Goal: Task Accomplishment & Management: Use online tool/utility

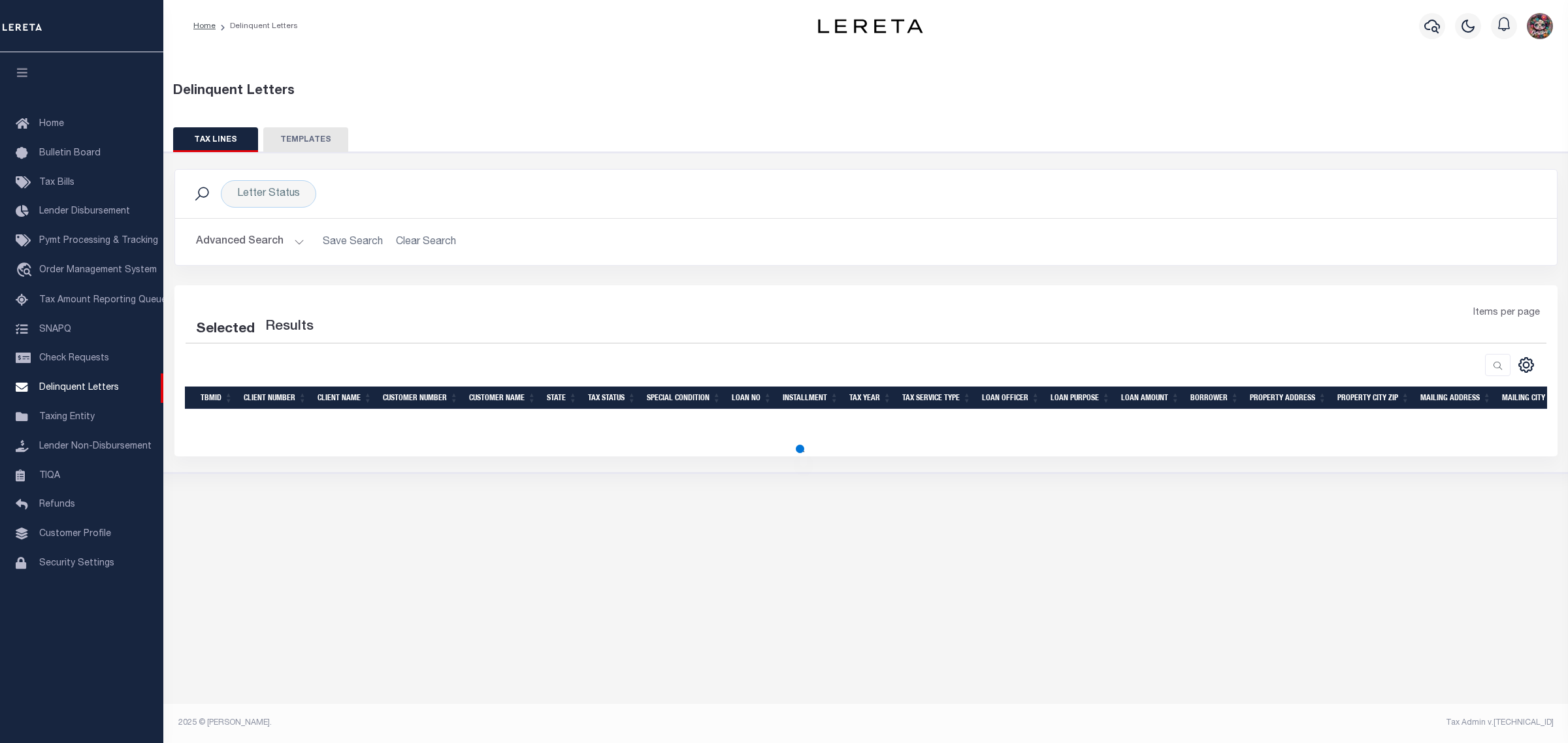
click at [291, 140] on button "TEMPLATES" at bounding box center [305, 139] width 85 height 25
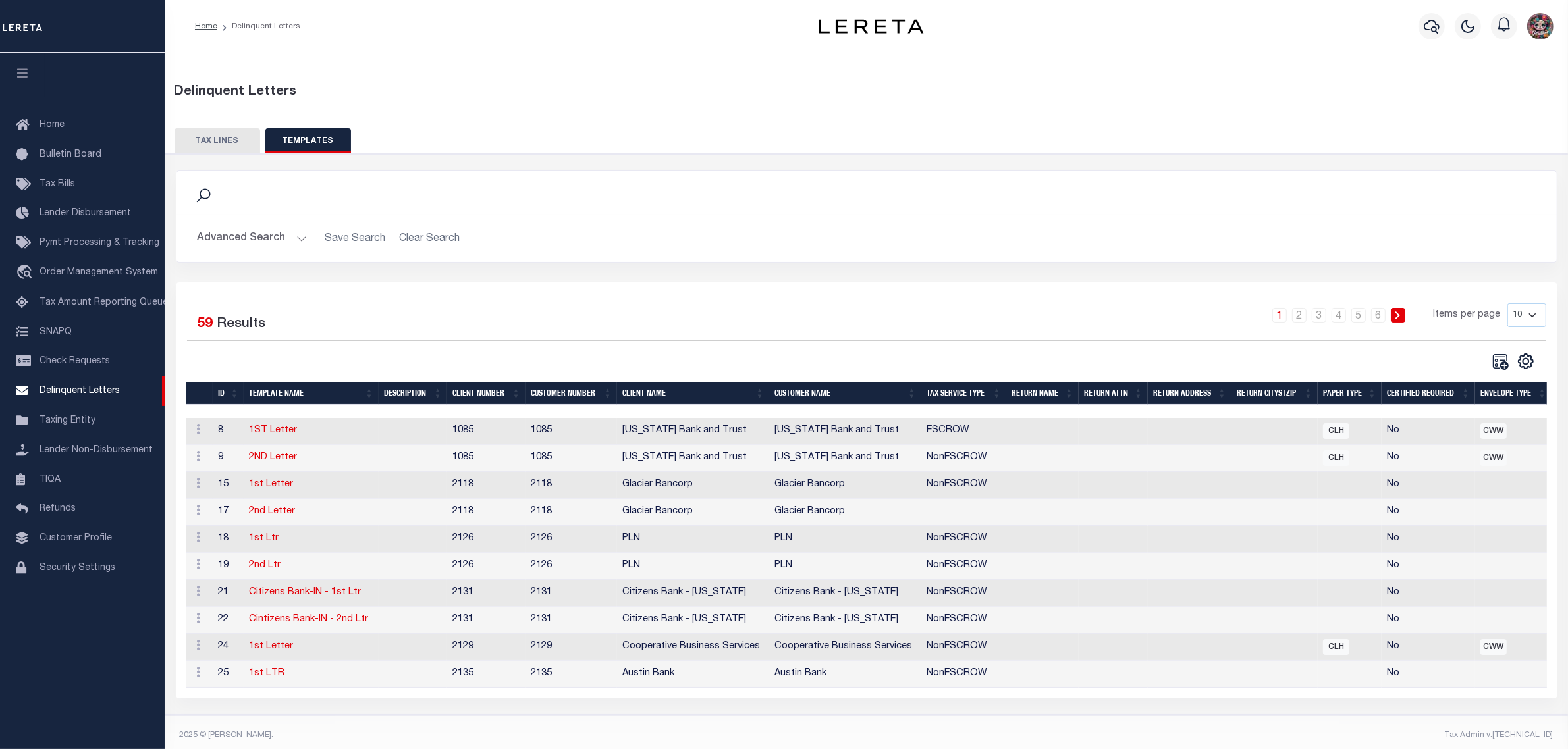
click at [1529, 320] on select "10 25 50 100" at bounding box center [1527, 315] width 39 height 24
select select "100"
click at [1508, 303] on select "10 25 50 100" at bounding box center [1527, 315] width 39 height 24
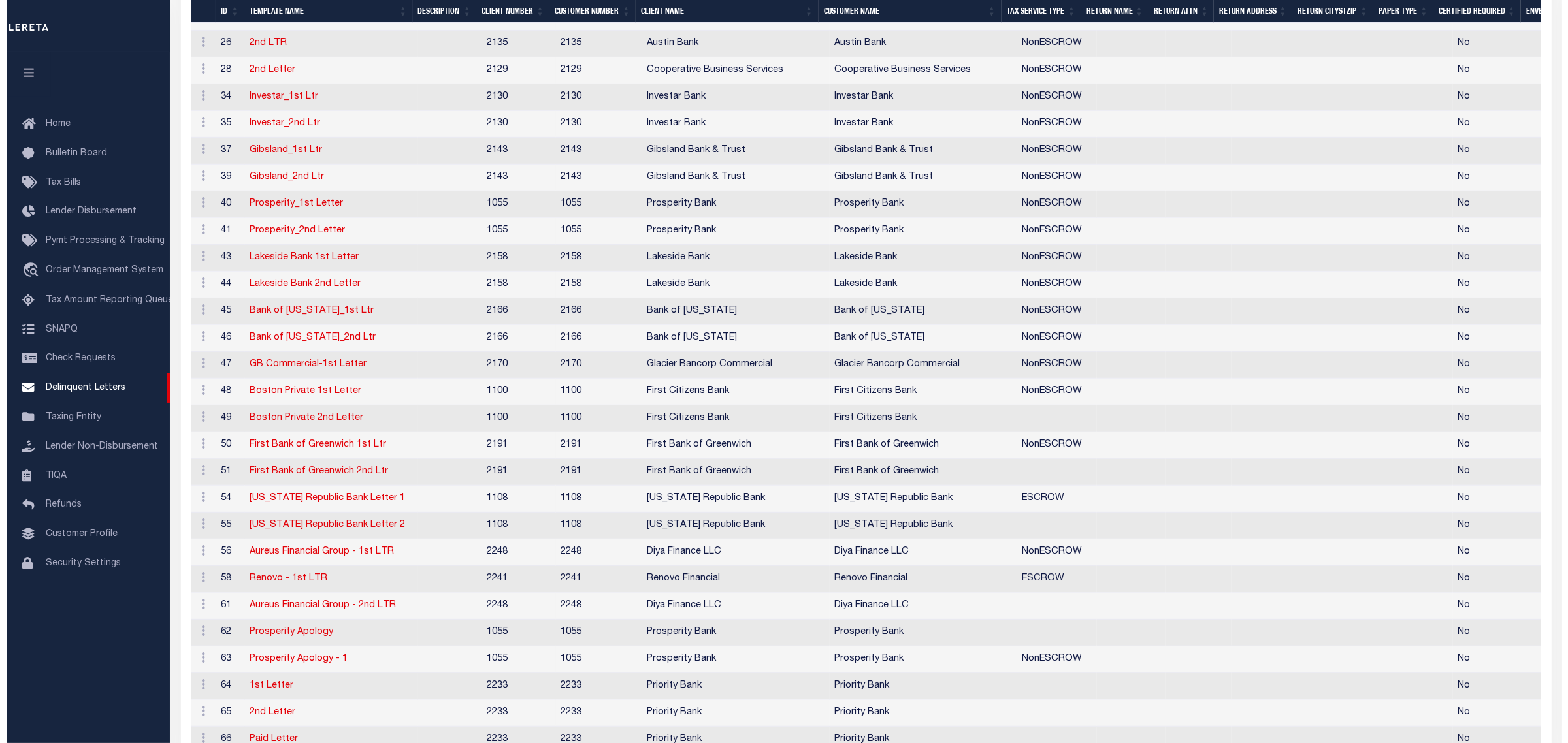
scroll to position [1323, 0]
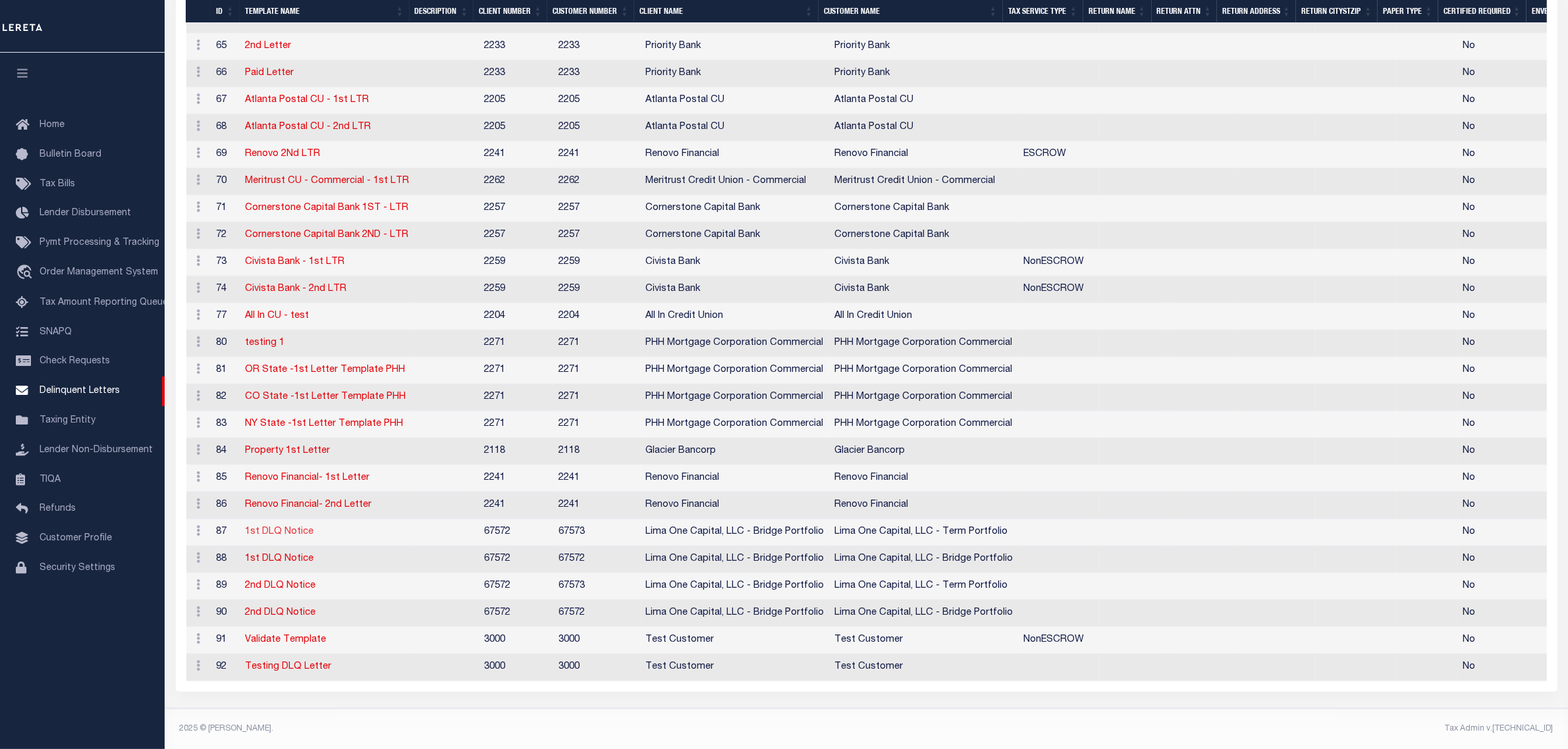
click at [285, 527] on link "1st DLQ Notice" at bounding box center [280, 531] width 68 height 9
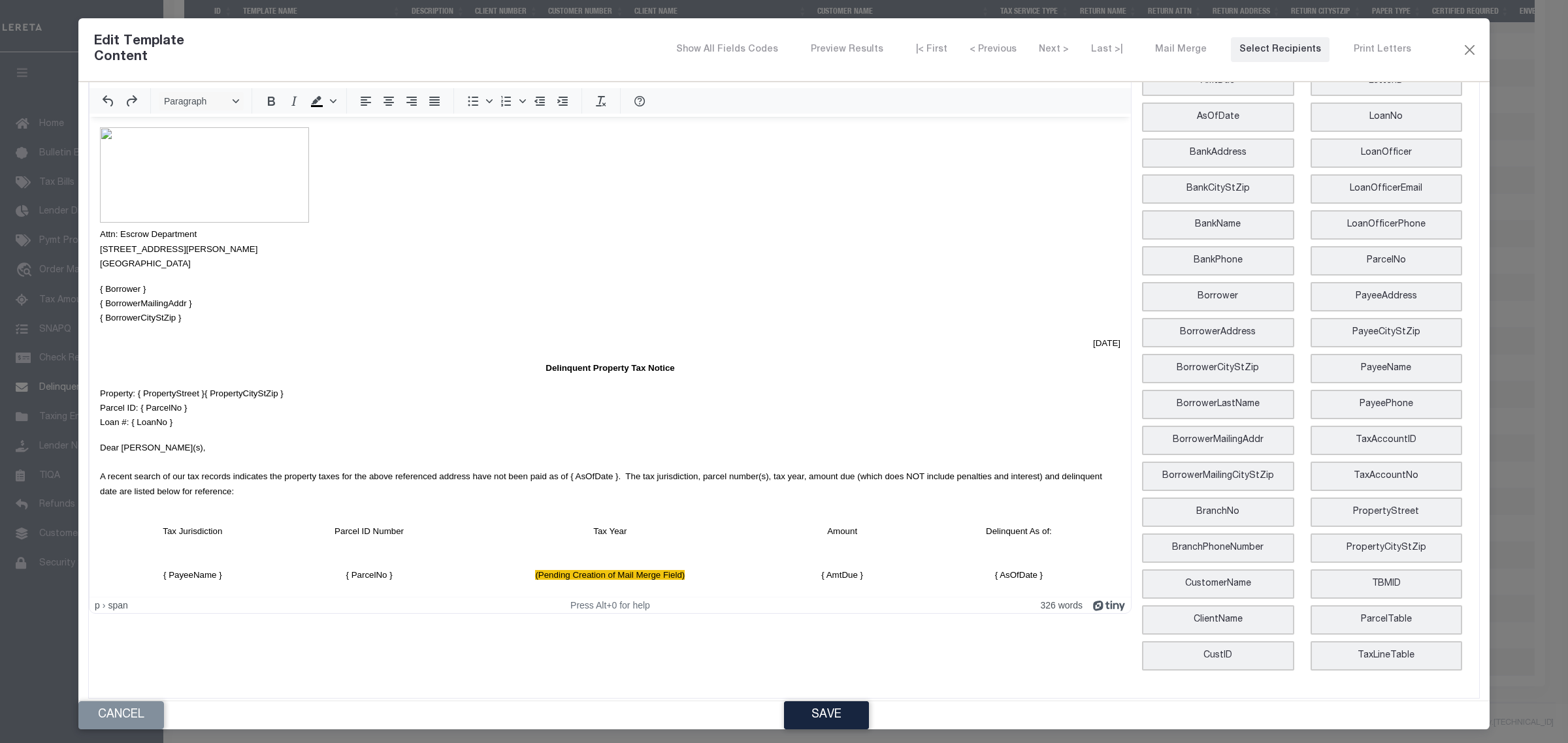
scroll to position [213, 0]
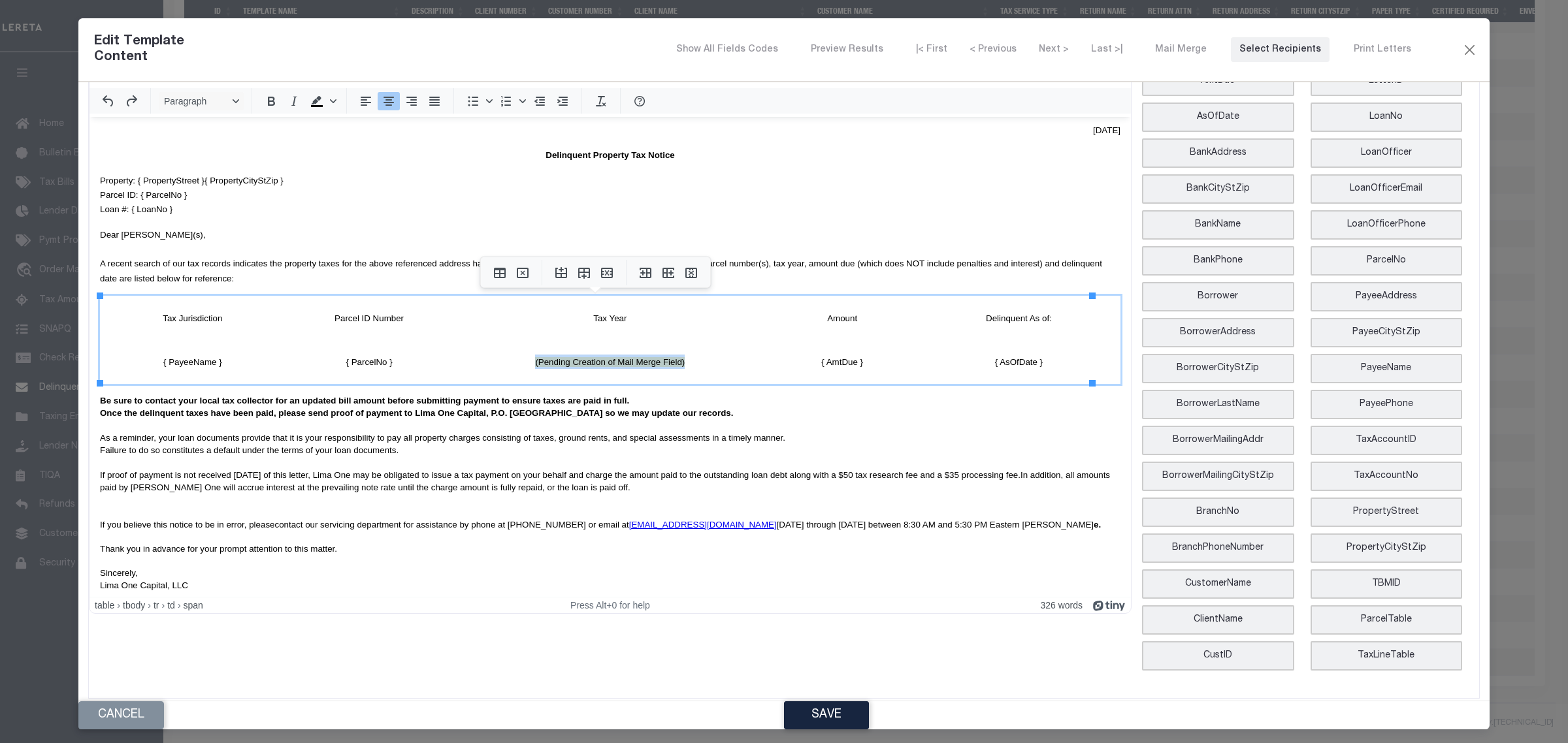
drag, startPoint x: 673, startPoint y: 363, endPoint x: 520, endPoint y: 363, distance: 153.0
click at [520, 363] on td "(Pending Creation of Mail Merge Field)" at bounding box center [610, 361] width 314 height 44
click at [527, 271] on icon "Delete table" at bounding box center [523, 272] width 12 height 10
click at [527, 270] on icon "Delete table" at bounding box center [523, 273] width 16 height 16
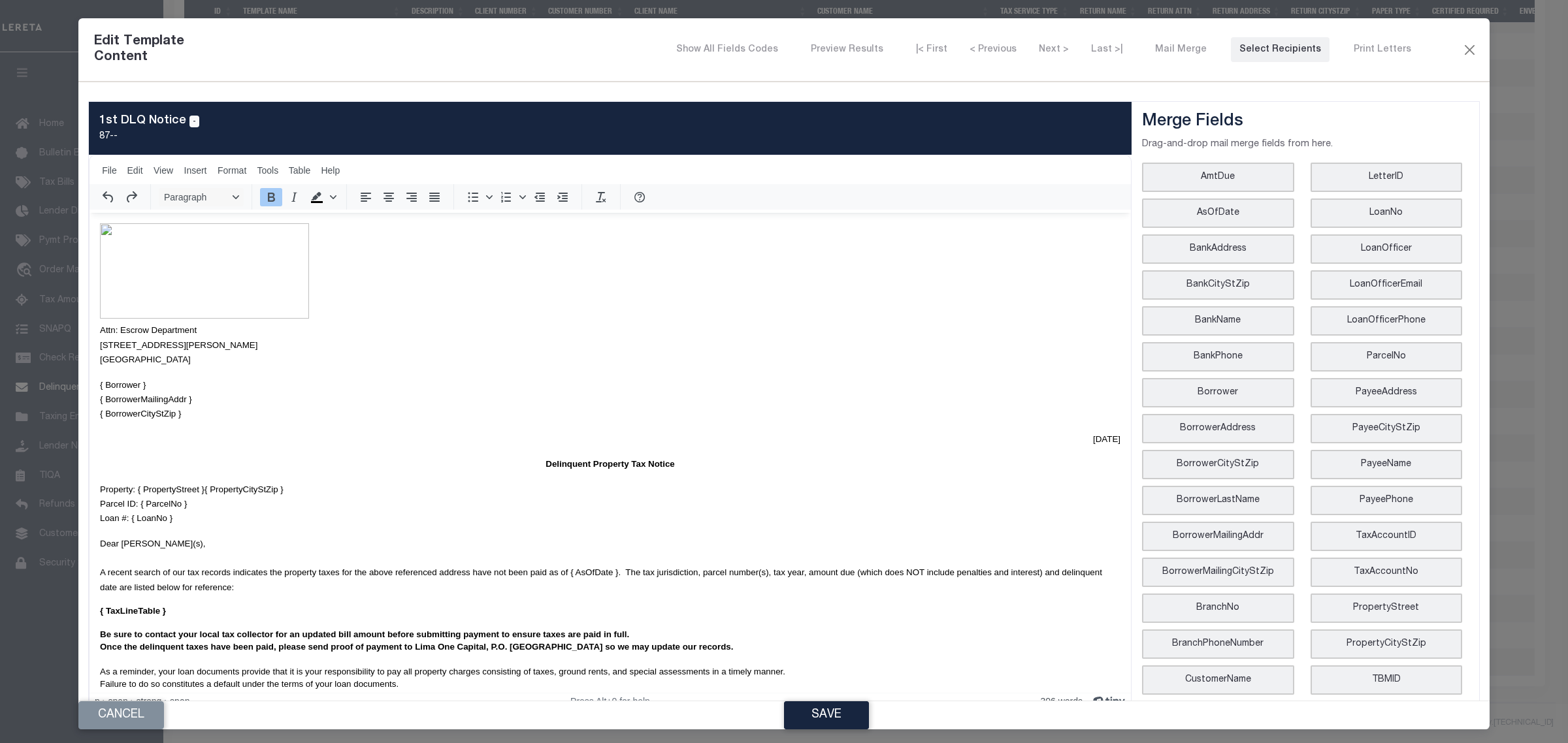
scroll to position [0, 0]
click at [112, 166] on span "File" at bounding box center [109, 170] width 15 height 10
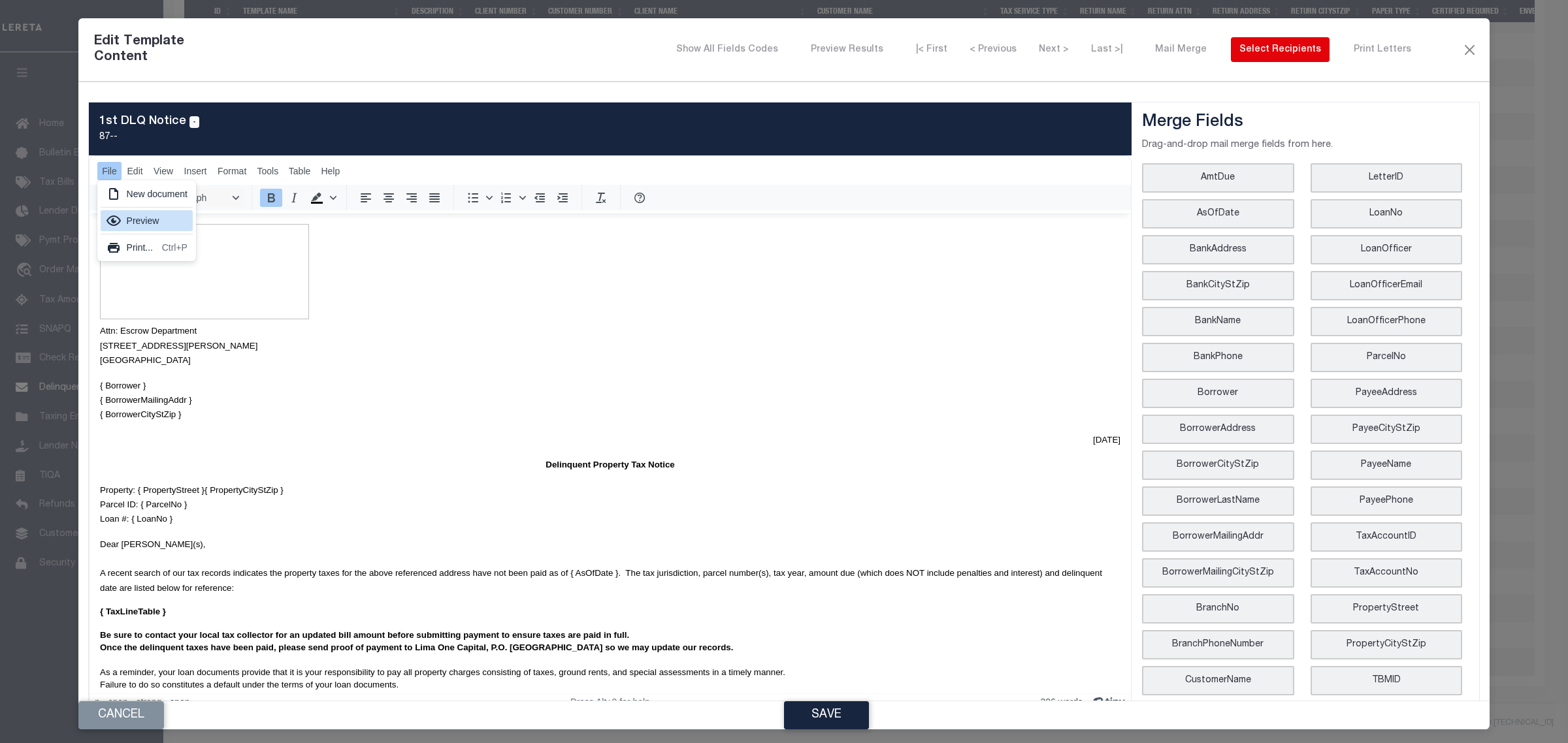
click at [124, 223] on div "Preview" at bounding box center [147, 221] width 92 height 21
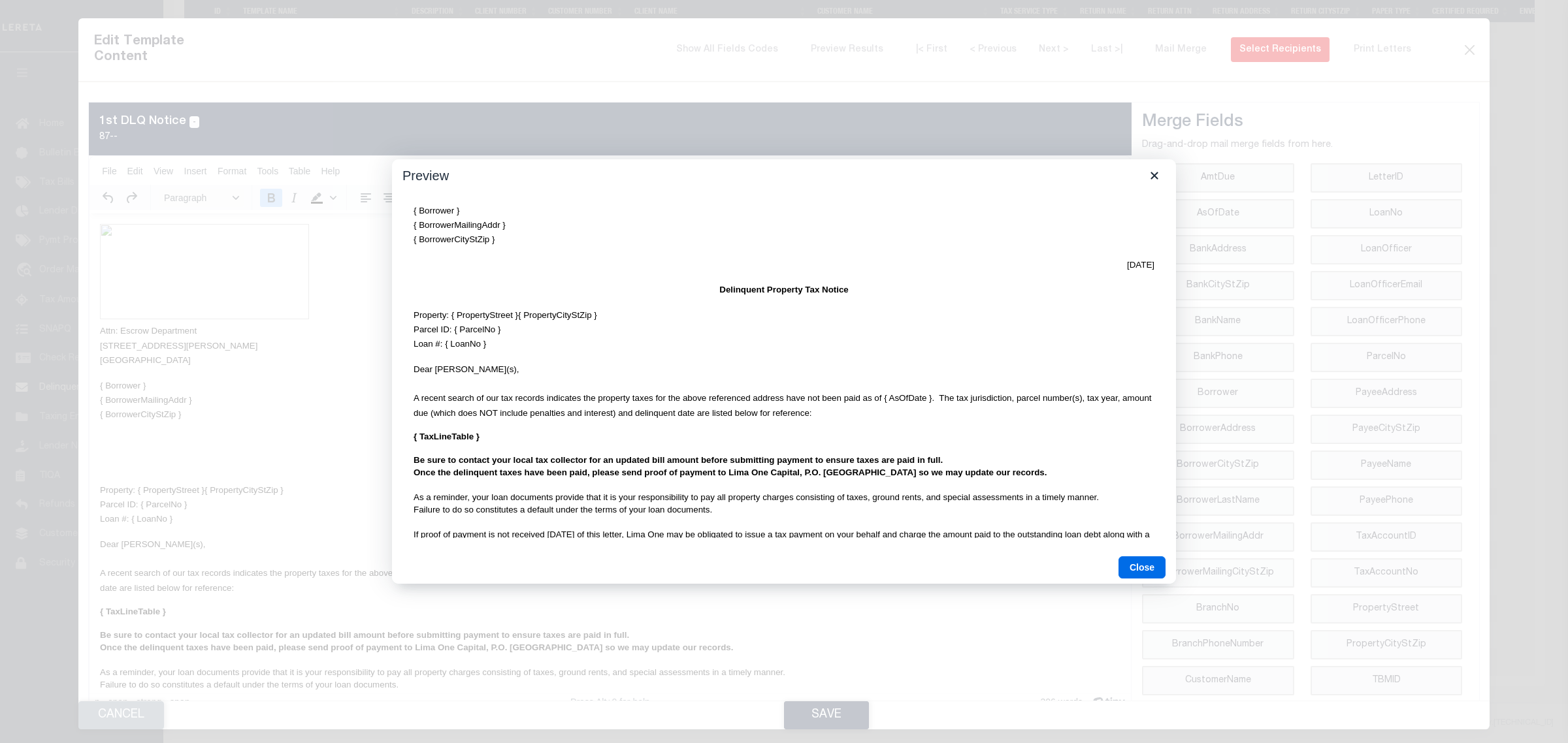
scroll to position [300, 0]
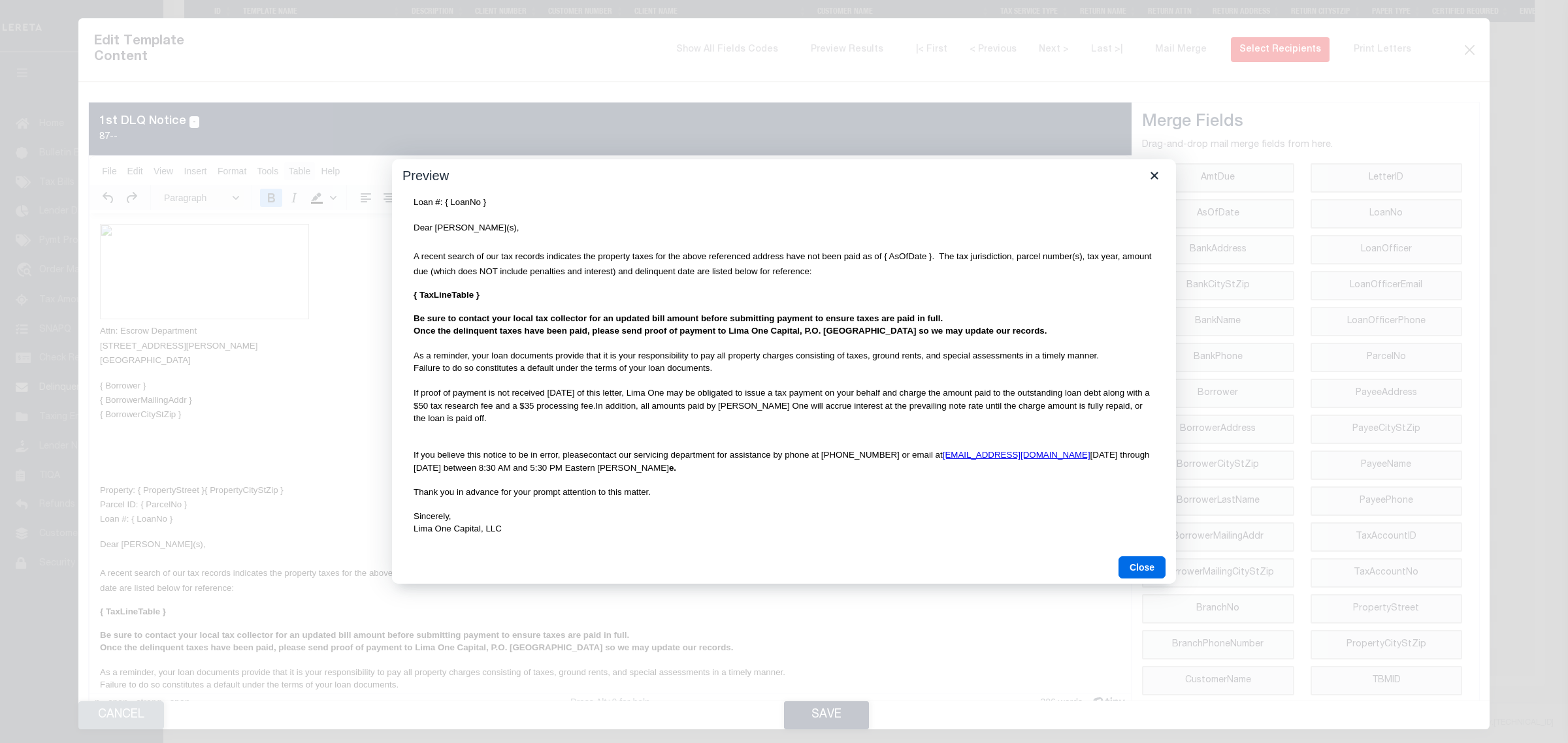
click at [1134, 572] on button "Close" at bounding box center [1142, 568] width 47 height 22
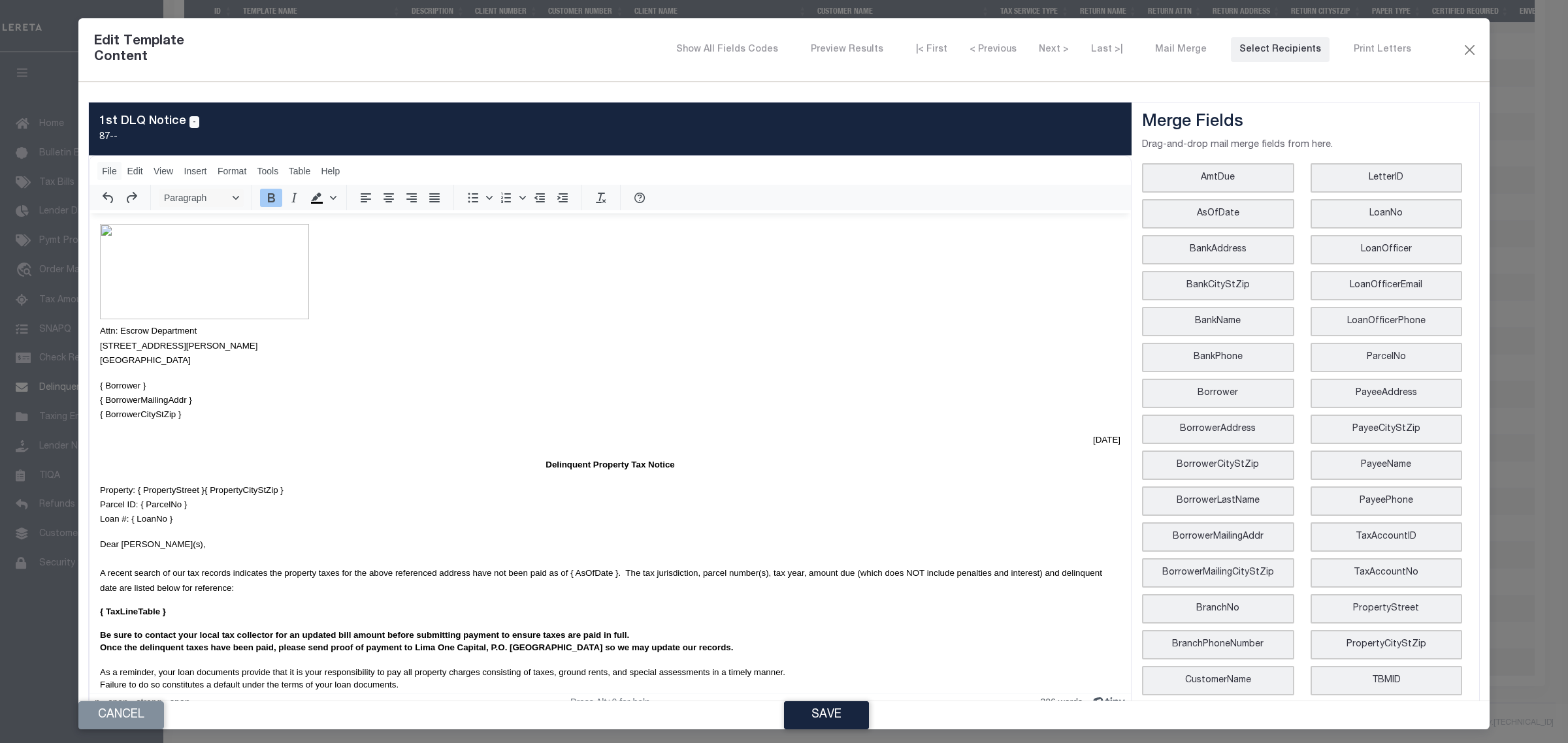
click at [110, 175] on span "File" at bounding box center [109, 170] width 15 height 10
drag, startPoint x: 140, startPoint y: 244, endPoint x: 1296, endPoint y: 647, distance: 1224.2
click at [140, 244] on div "Print..." at bounding box center [142, 248] width 30 height 16
click at [818, 723] on button "Save" at bounding box center [826, 715] width 85 height 28
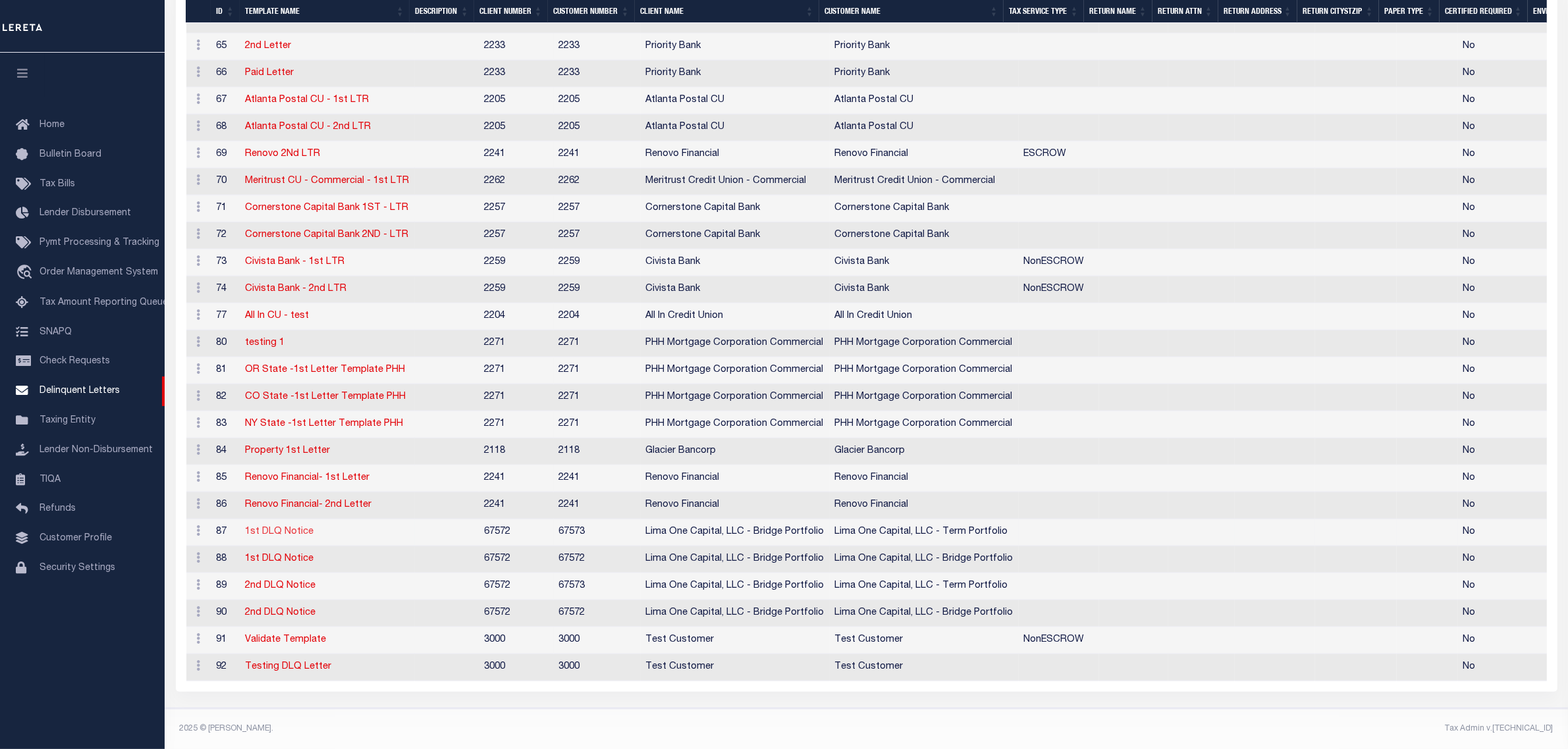
click at [287, 527] on link "1st DLQ Notice" at bounding box center [280, 531] width 68 height 9
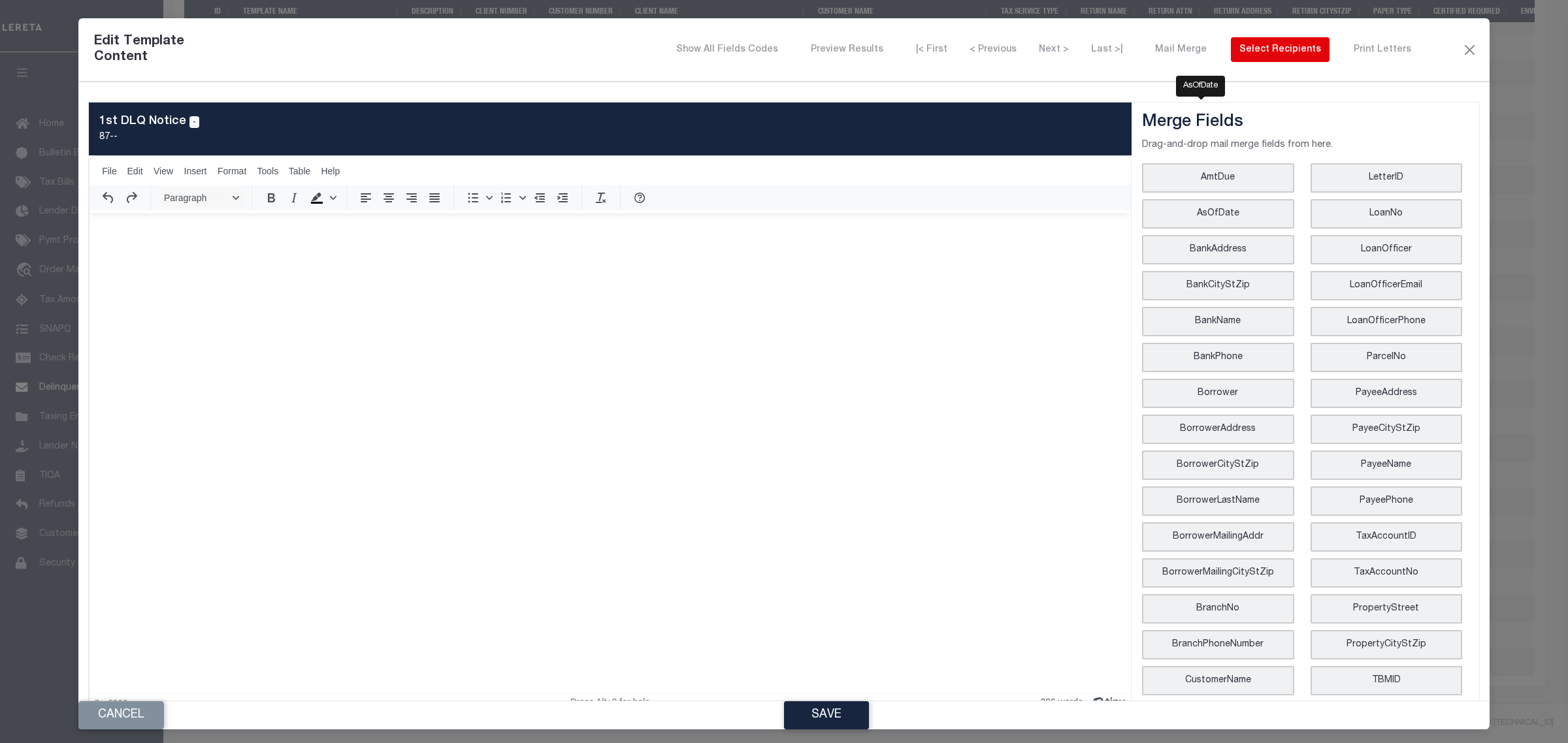
click at [1268, 53] on div "Select Recipients" at bounding box center [1280, 49] width 81 height 14
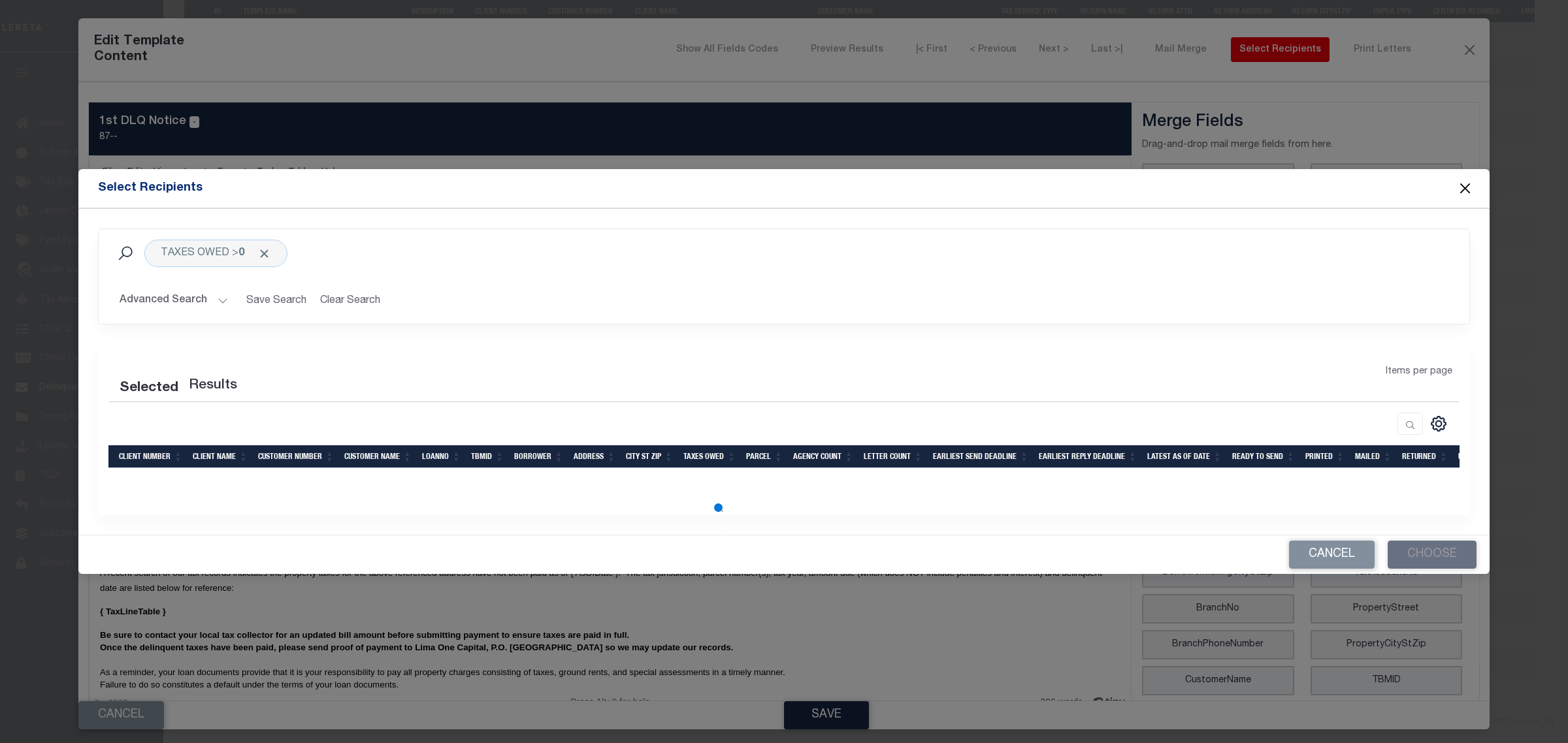
scroll to position [0, 0]
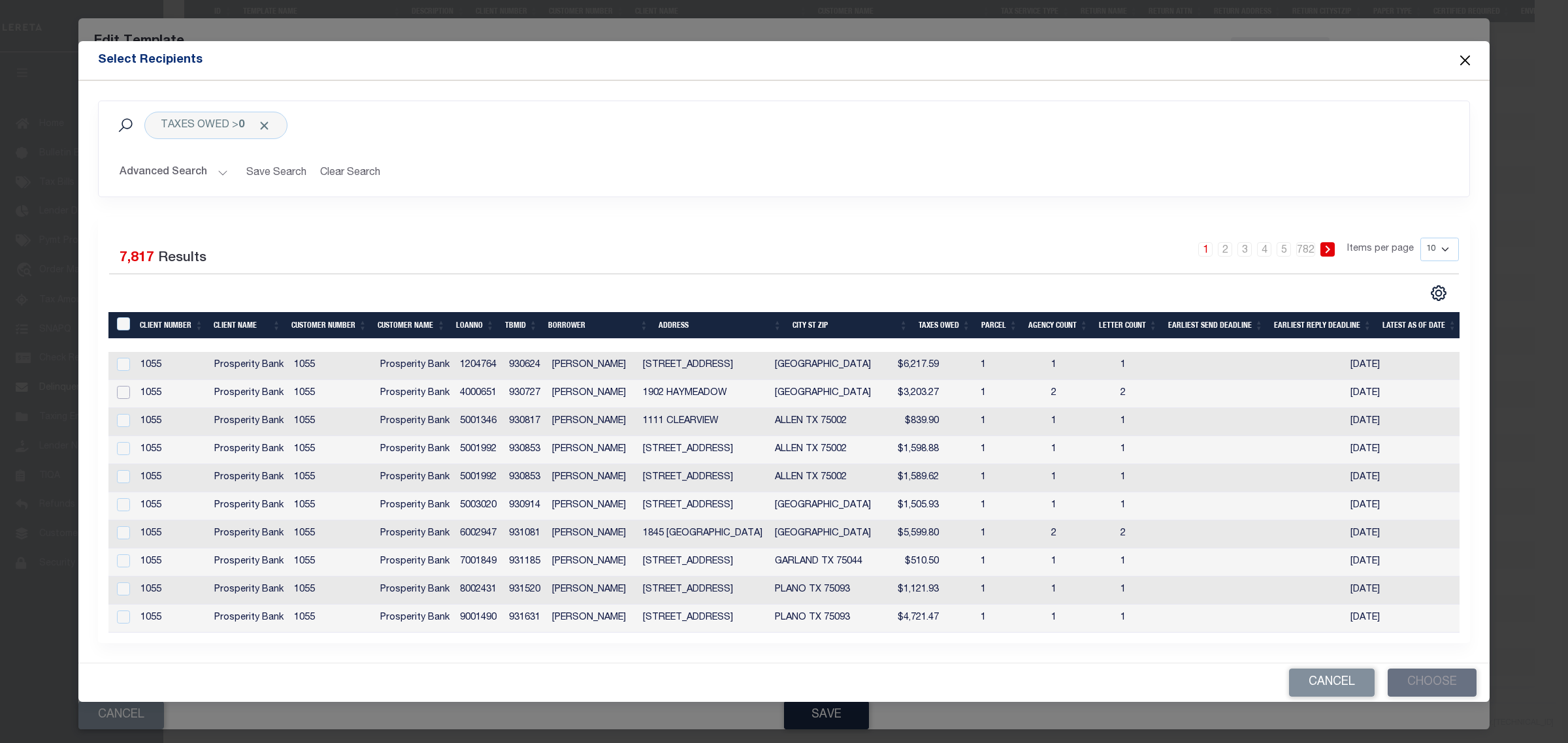
drag, startPoint x: 126, startPoint y: 381, endPoint x: 134, endPoint y: 380, distance: 8.1
click at [126, 386] on input "checkbox" at bounding box center [123, 393] width 13 height 13
checkbox input "true"
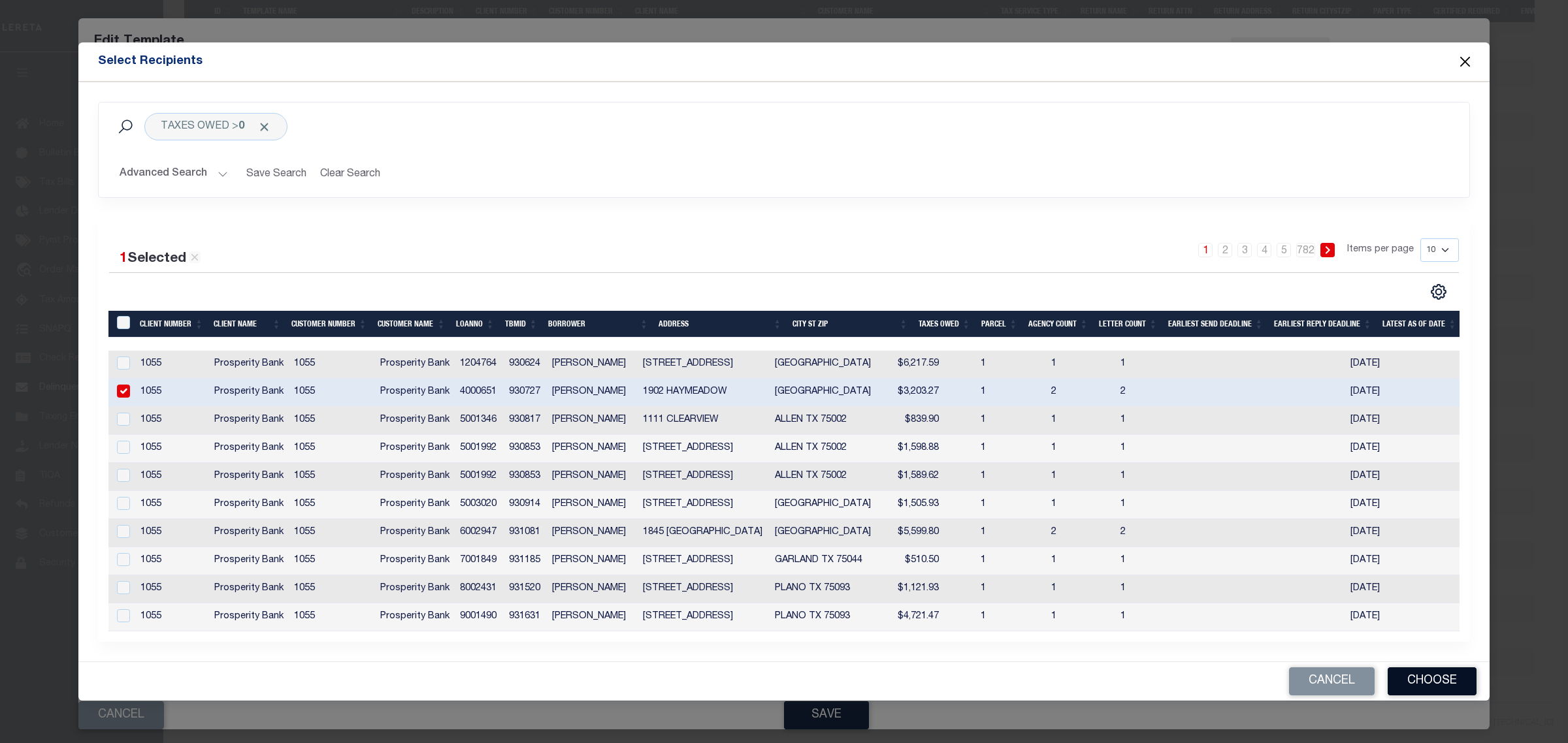
click at [1422, 691] on button "Choose" at bounding box center [1433, 681] width 89 height 28
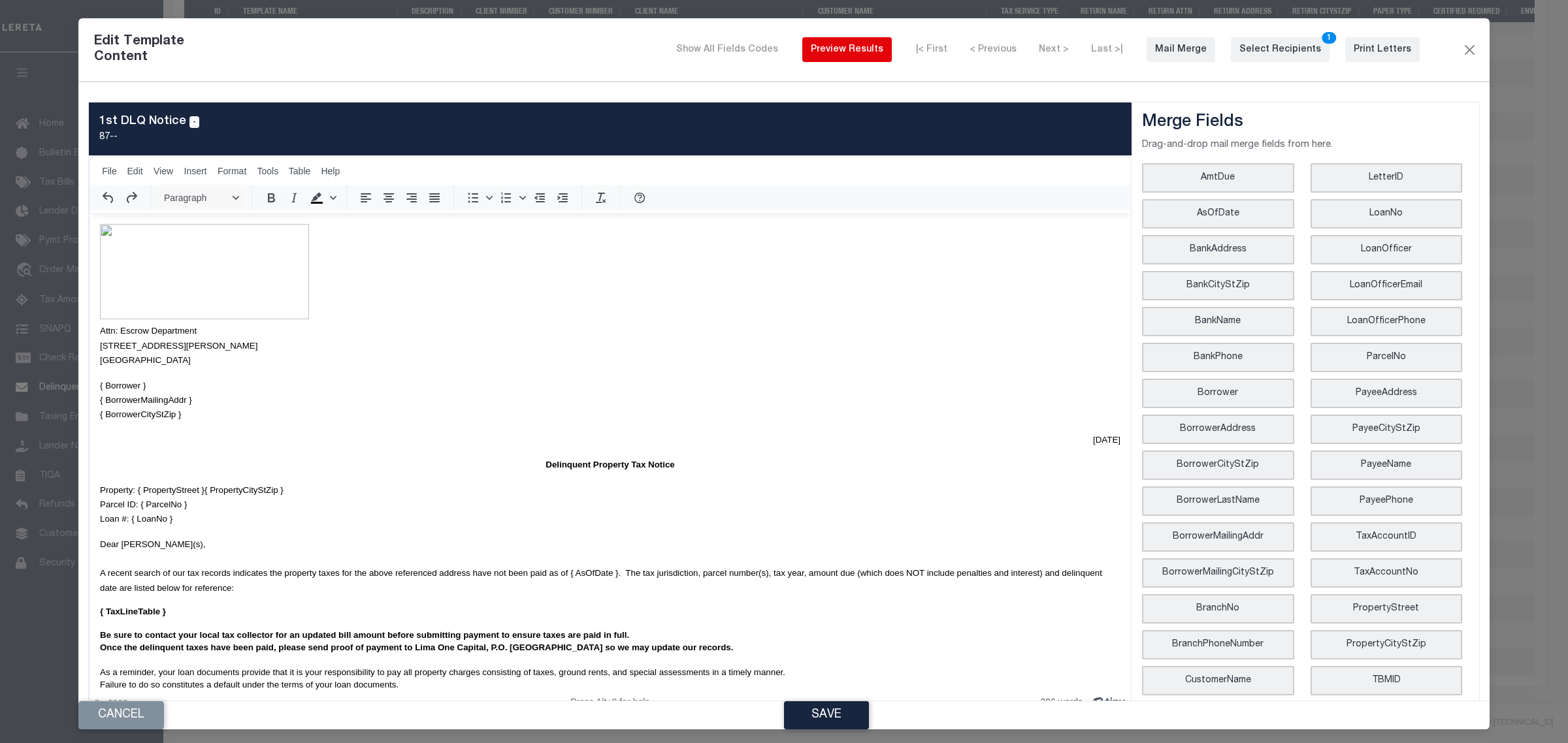
click at [884, 49] on div "Preview Results" at bounding box center [847, 49] width 73 height 14
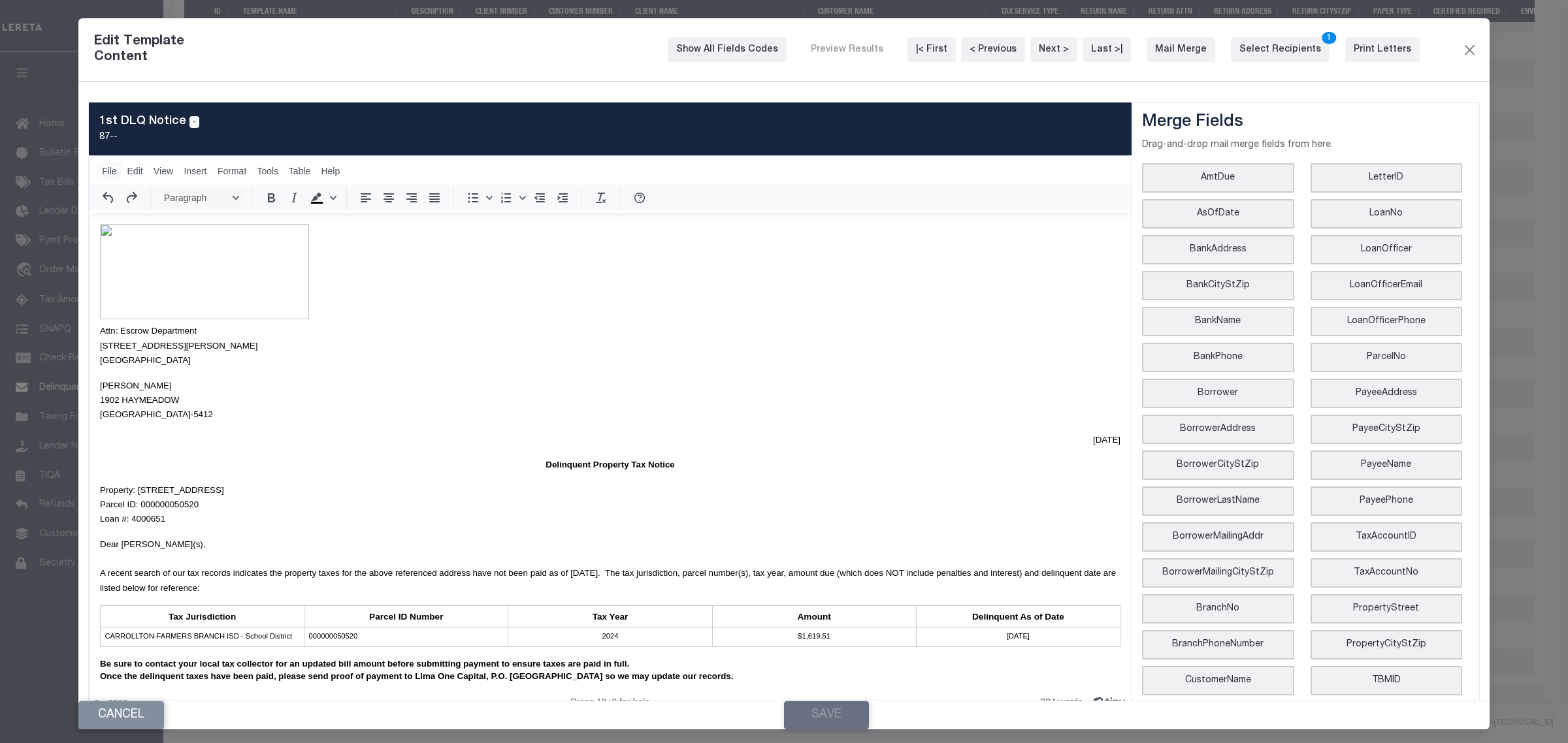
click at [112, 166] on span "File" at bounding box center [109, 170] width 15 height 10
click at [124, 252] on div "Print... Ctrl+P" at bounding box center [147, 248] width 92 height 21
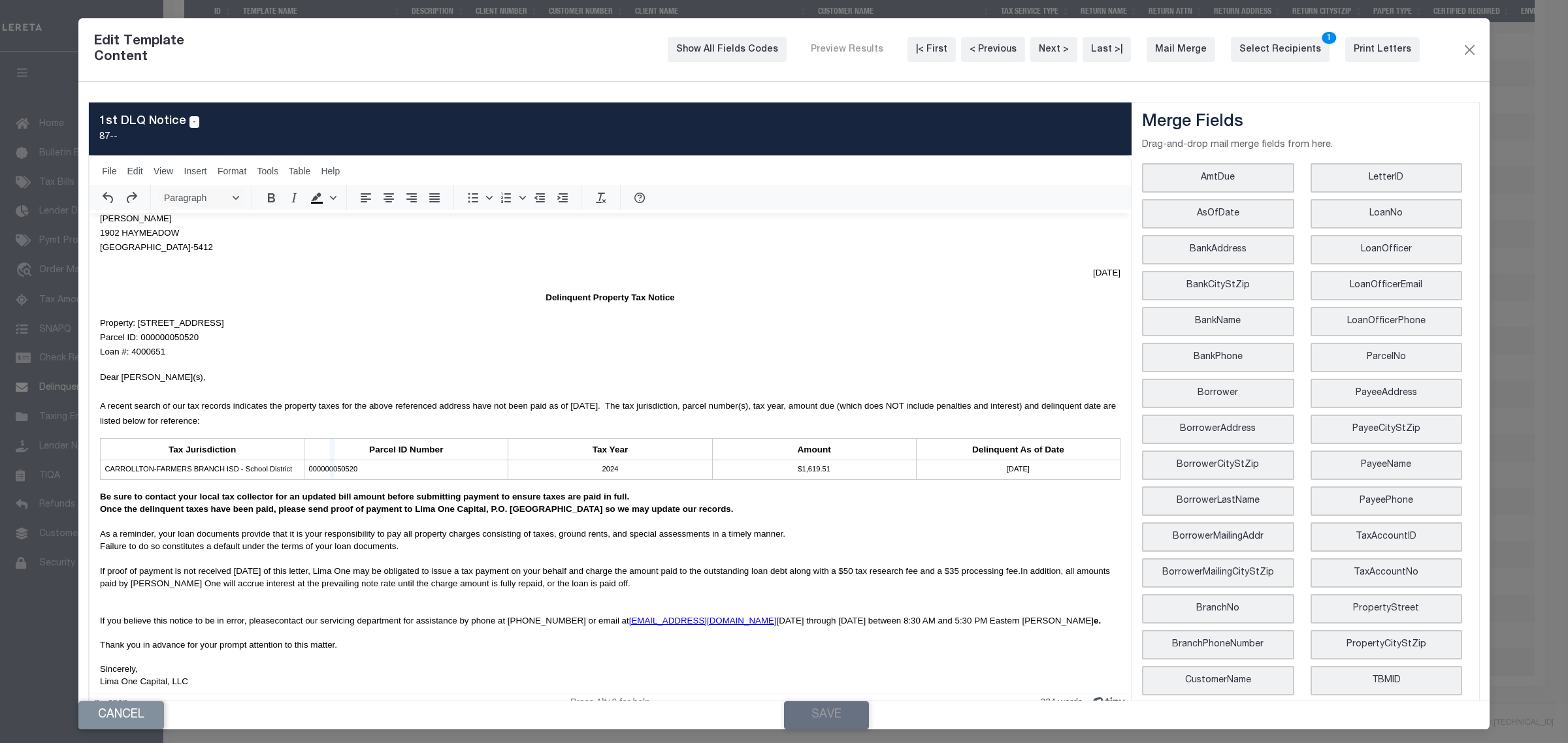
drag, startPoint x: 297, startPoint y: 456, endPoint x: 331, endPoint y: 459, distance: 34.1
drag, startPoint x: 331, startPoint y: 459, endPoint x: 382, endPoint y: 463, distance: 51.2
click at [106, 165] on button "File" at bounding box center [109, 170] width 24 height 18
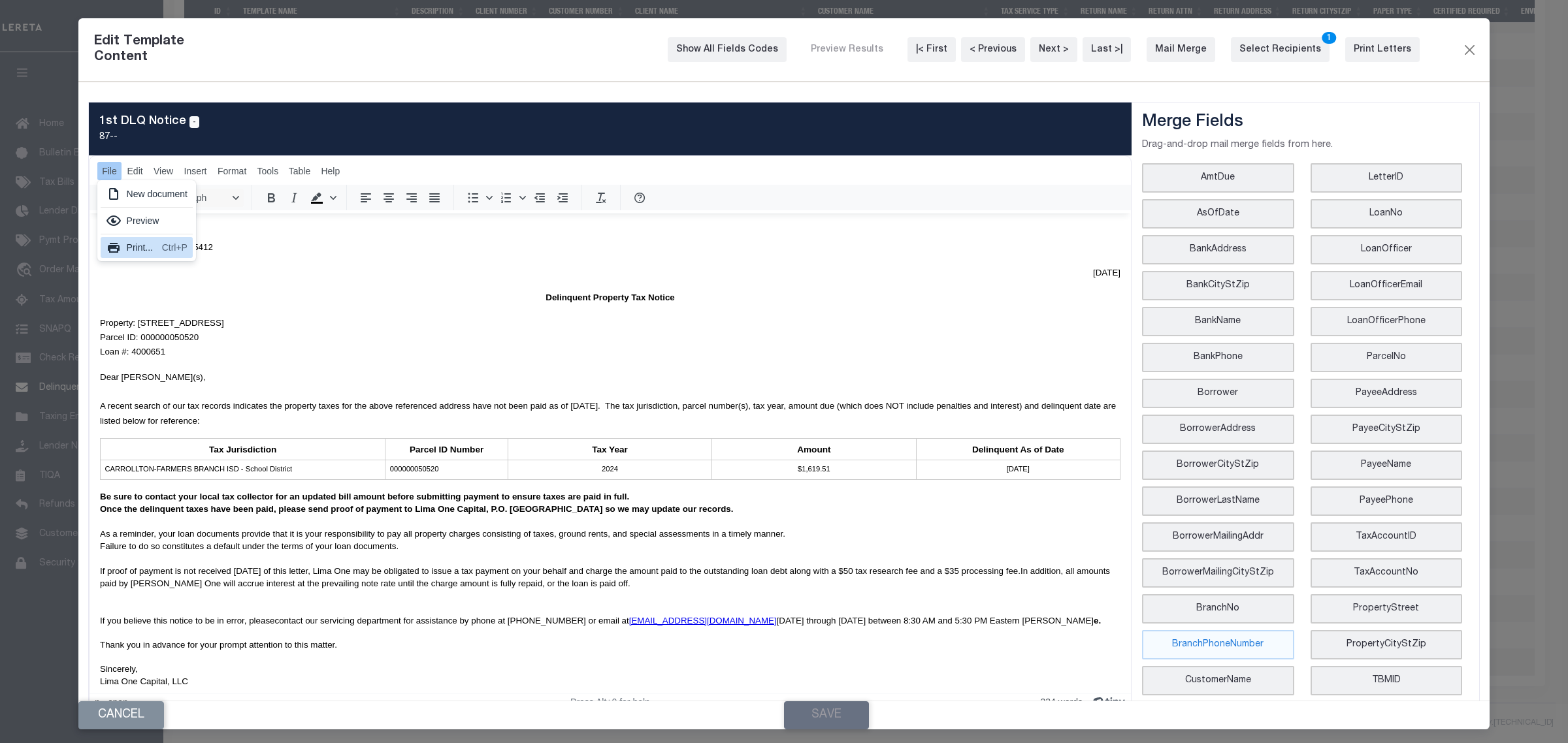
drag, startPoint x: 143, startPoint y: 250, endPoint x: 1257, endPoint y: 639, distance: 1180.0
click at [143, 252] on div "Print..." at bounding box center [142, 248] width 30 height 16
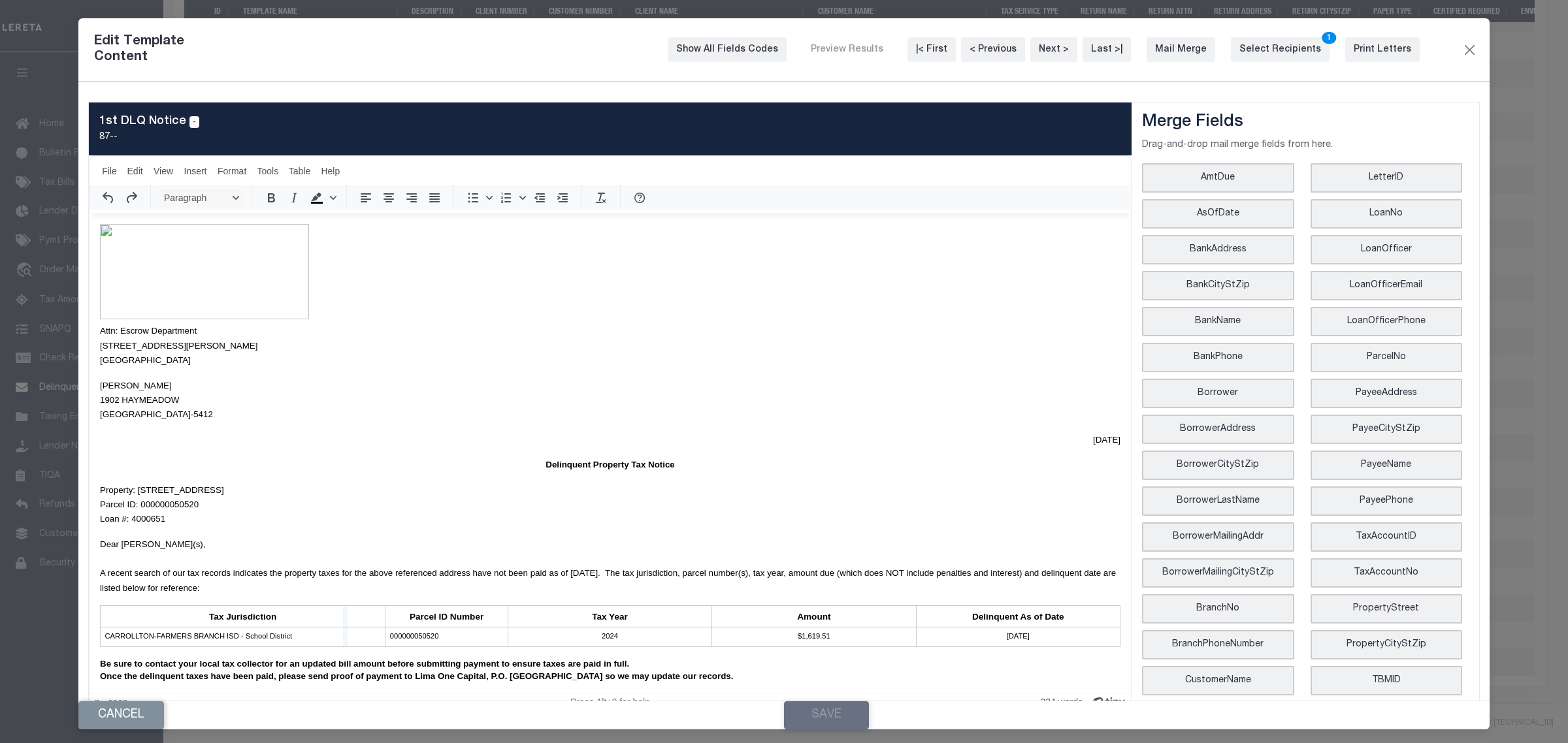
drag, startPoint x: 378, startPoint y: 619, endPoint x: 343, endPoint y: 619, distance: 35.0
drag, startPoint x: 498, startPoint y: 620, endPoint x: 543, endPoint y: 620, distance: 45.0
click at [105, 170] on span "File" at bounding box center [109, 170] width 15 height 10
click at [148, 221] on div "Preview" at bounding box center [157, 221] width 61 height 16
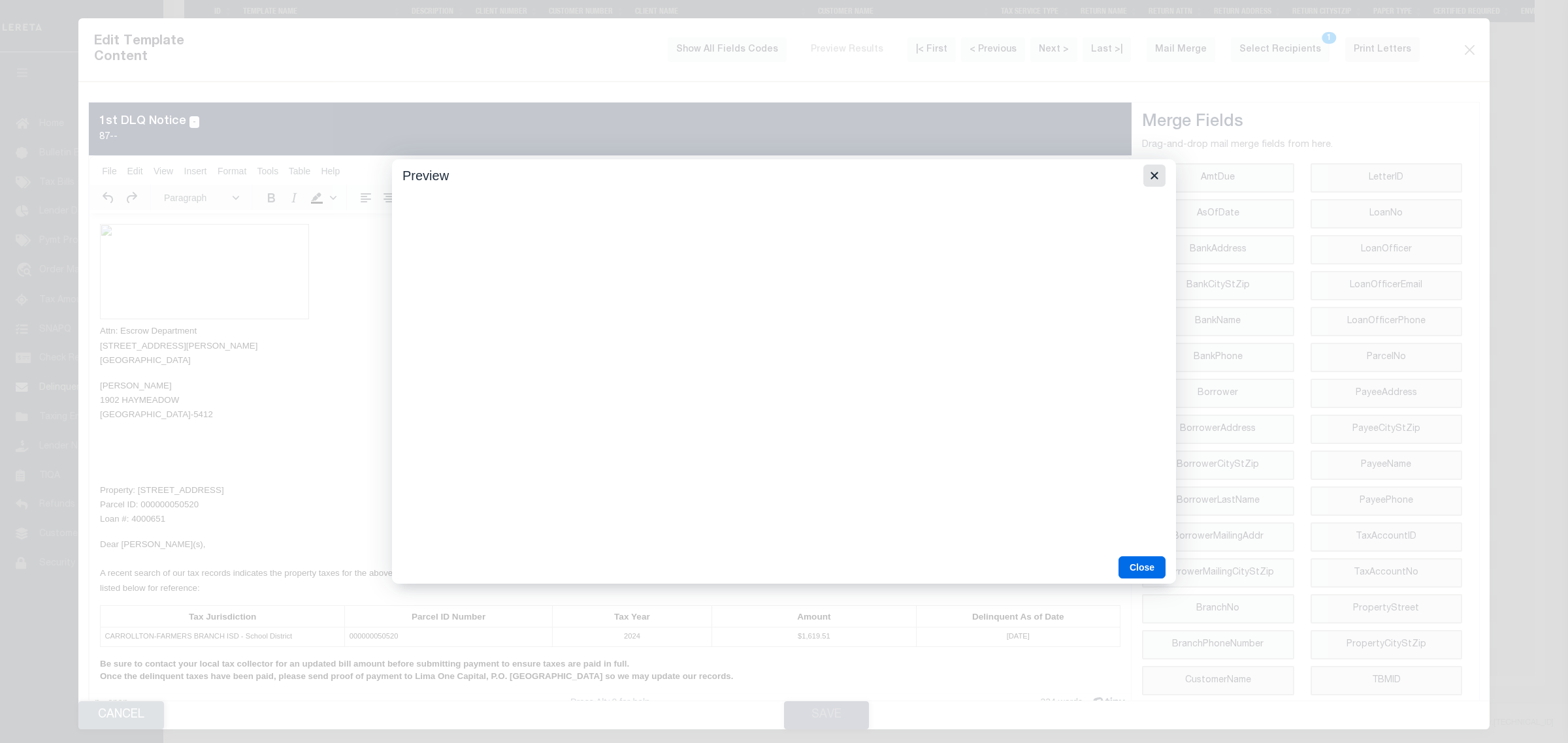
click at [1158, 187] on button "Close" at bounding box center [1154, 176] width 22 height 22
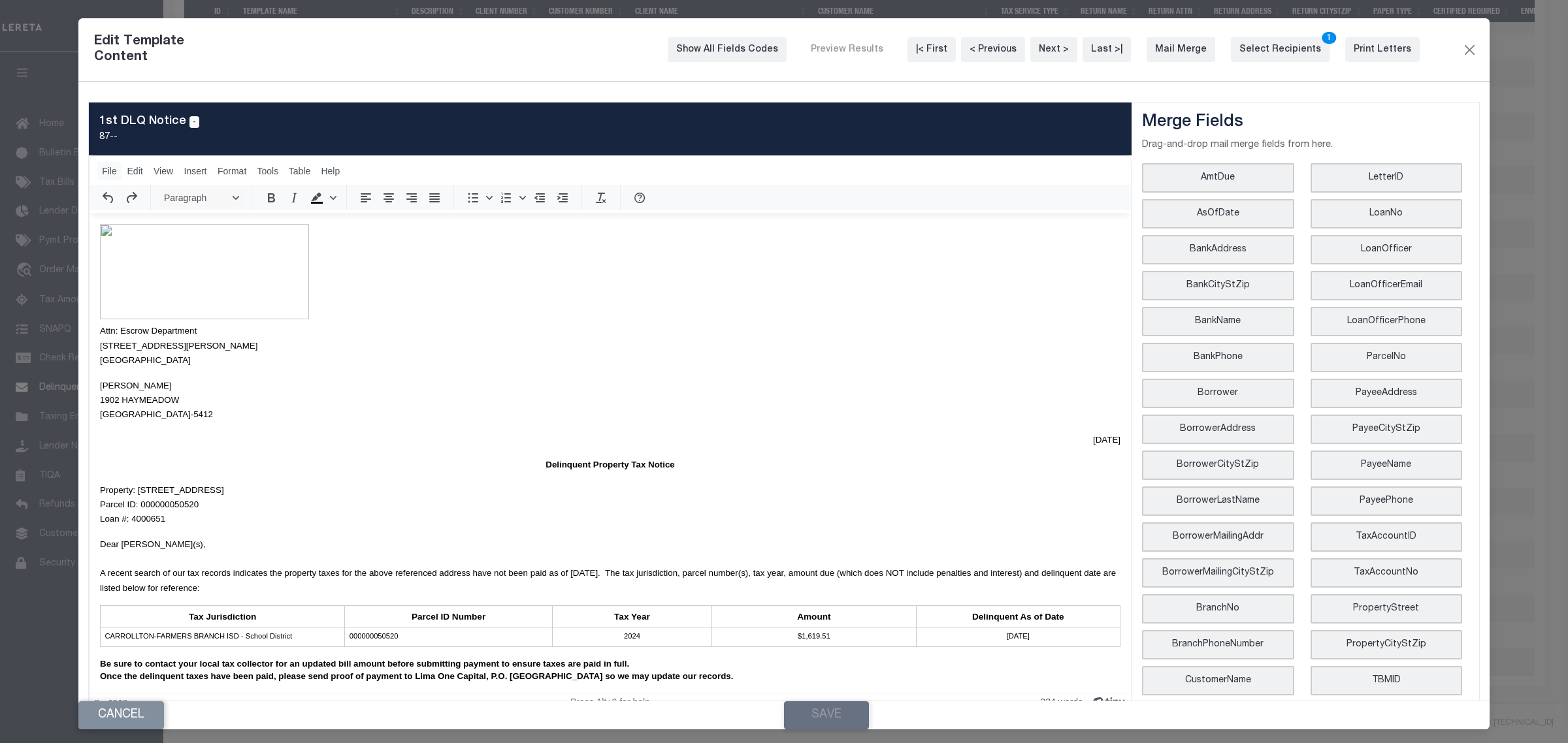
click at [109, 173] on span "File" at bounding box center [109, 170] width 15 height 10
click at [116, 244] on icon at bounding box center [114, 248] width 16 height 16
click at [755, 571] on span "Dear [PERSON_NAME](s), A recent search of our tax records indicates the propert…" at bounding box center [607, 565] width 1016 height 53
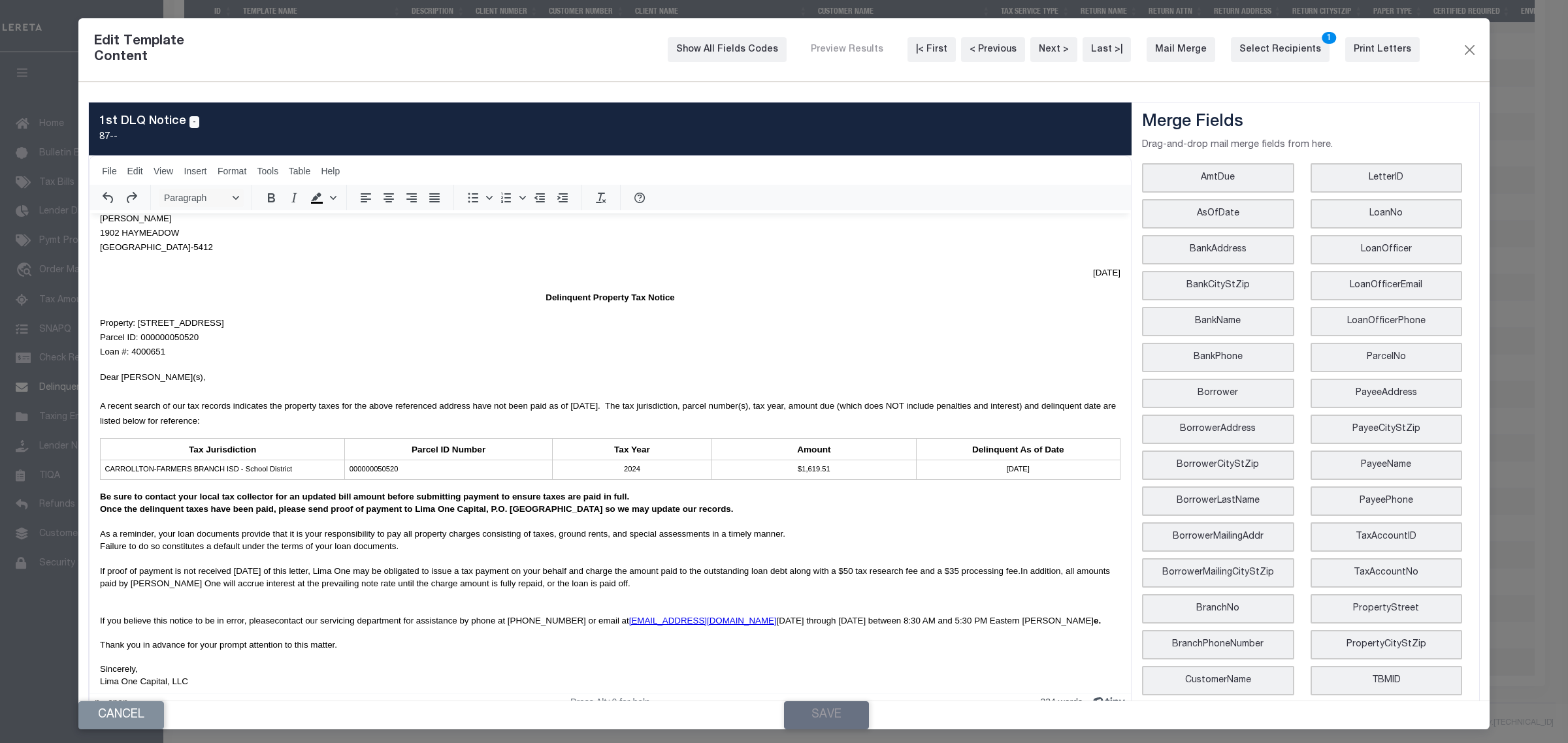
click at [815, 712] on div "Save" at bounding box center [1137, 715] width 706 height 28
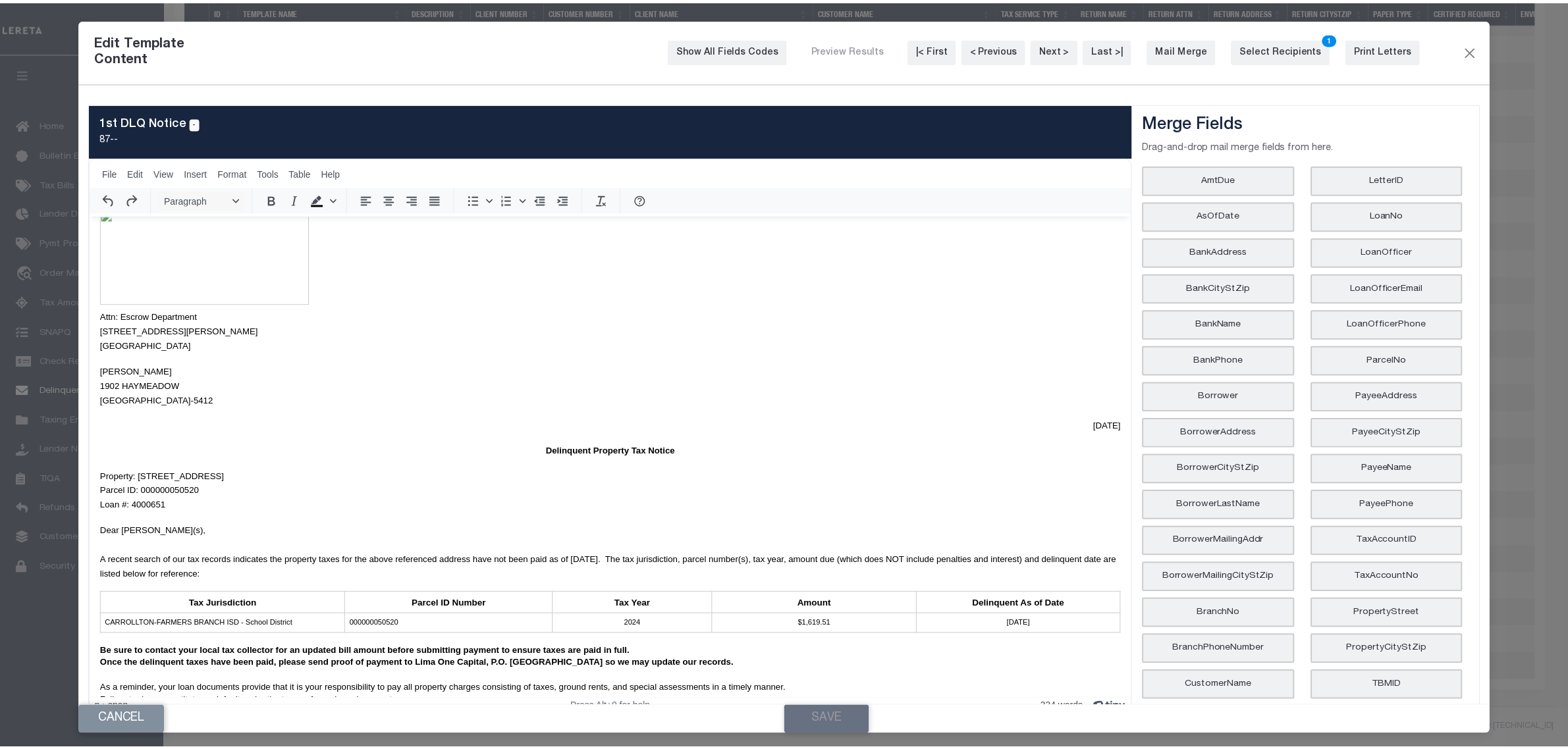
scroll to position [0, 0]
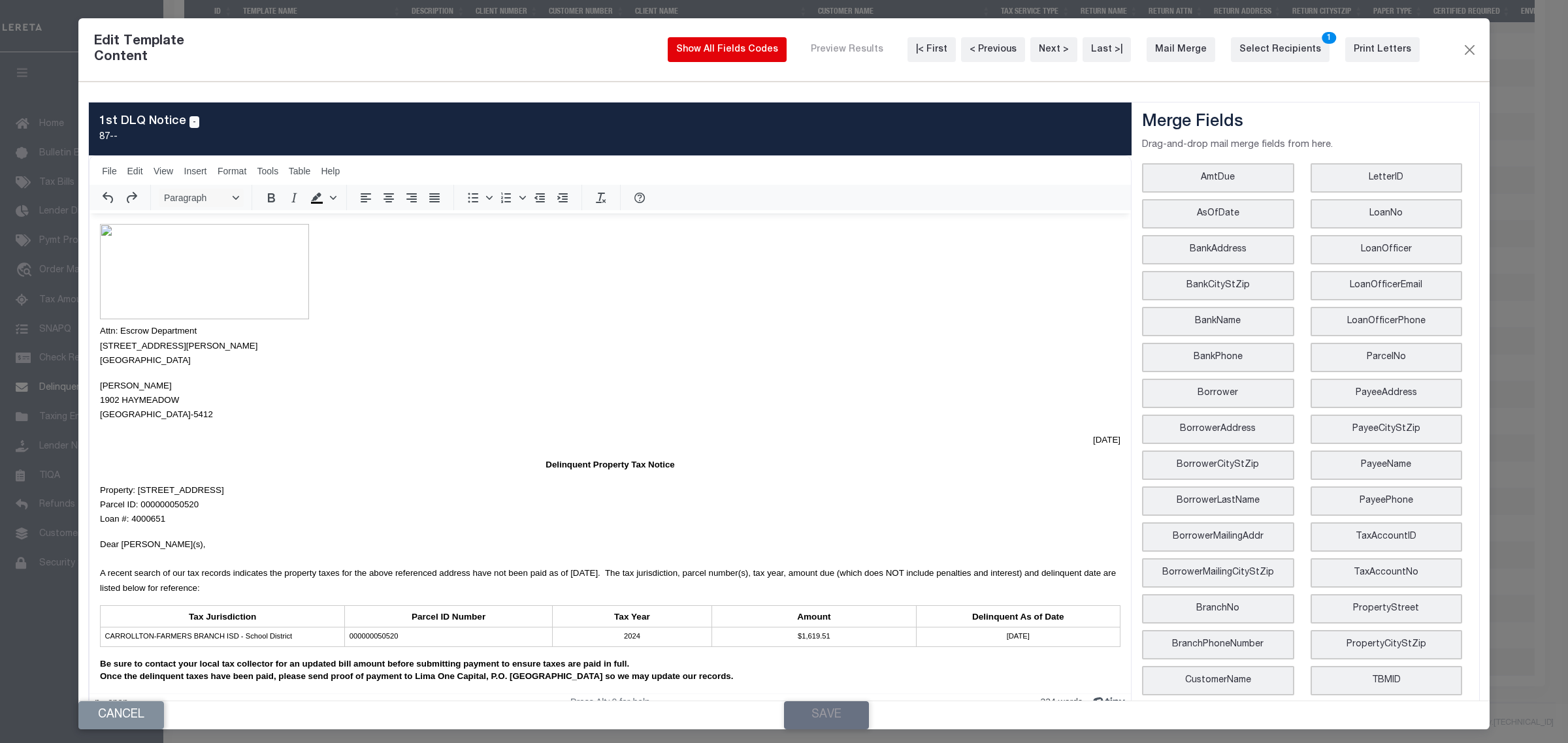
click at [775, 53] on div "Show All Fields Codes" at bounding box center [727, 49] width 102 height 14
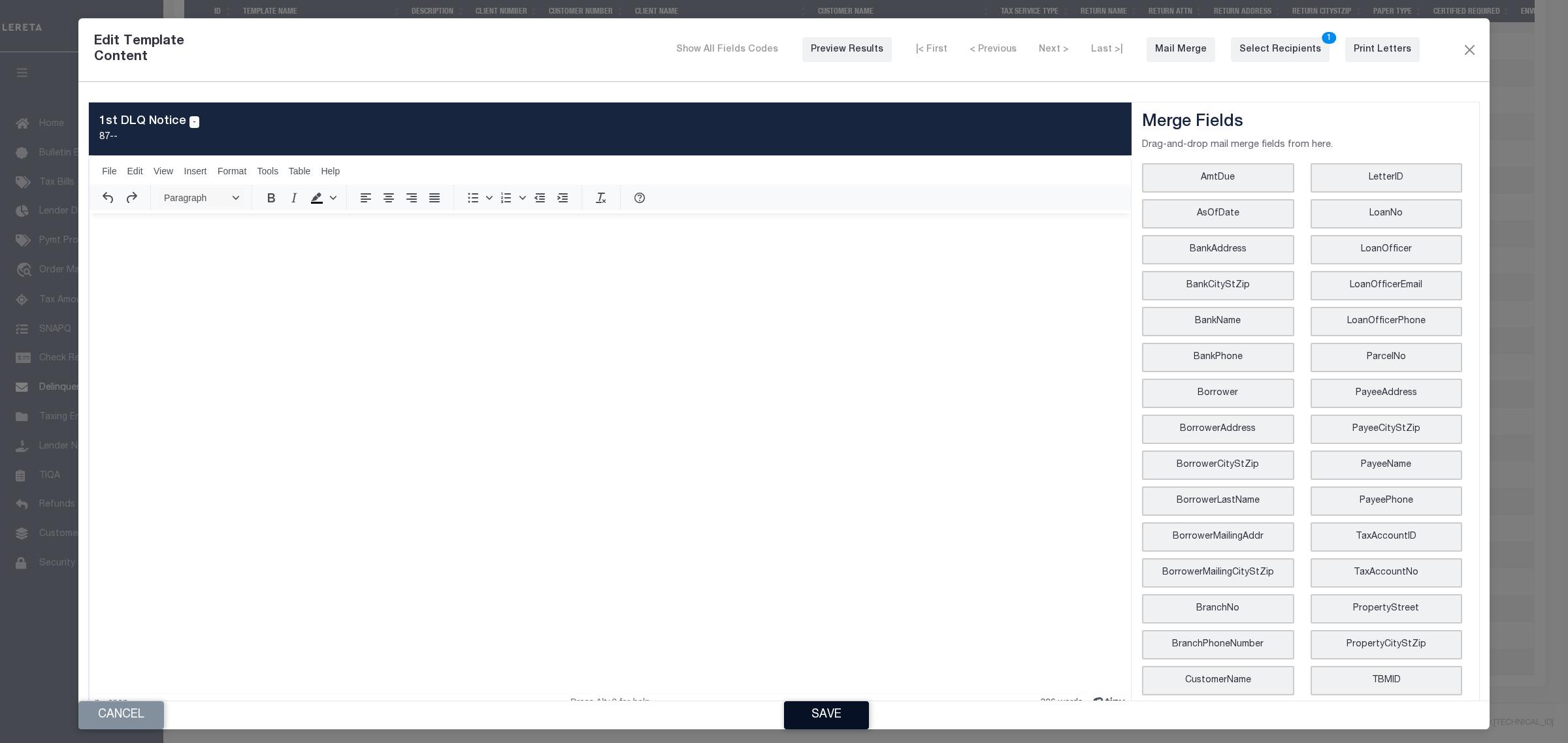
click at [830, 706] on button "Save" at bounding box center [826, 715] width 85 height 28
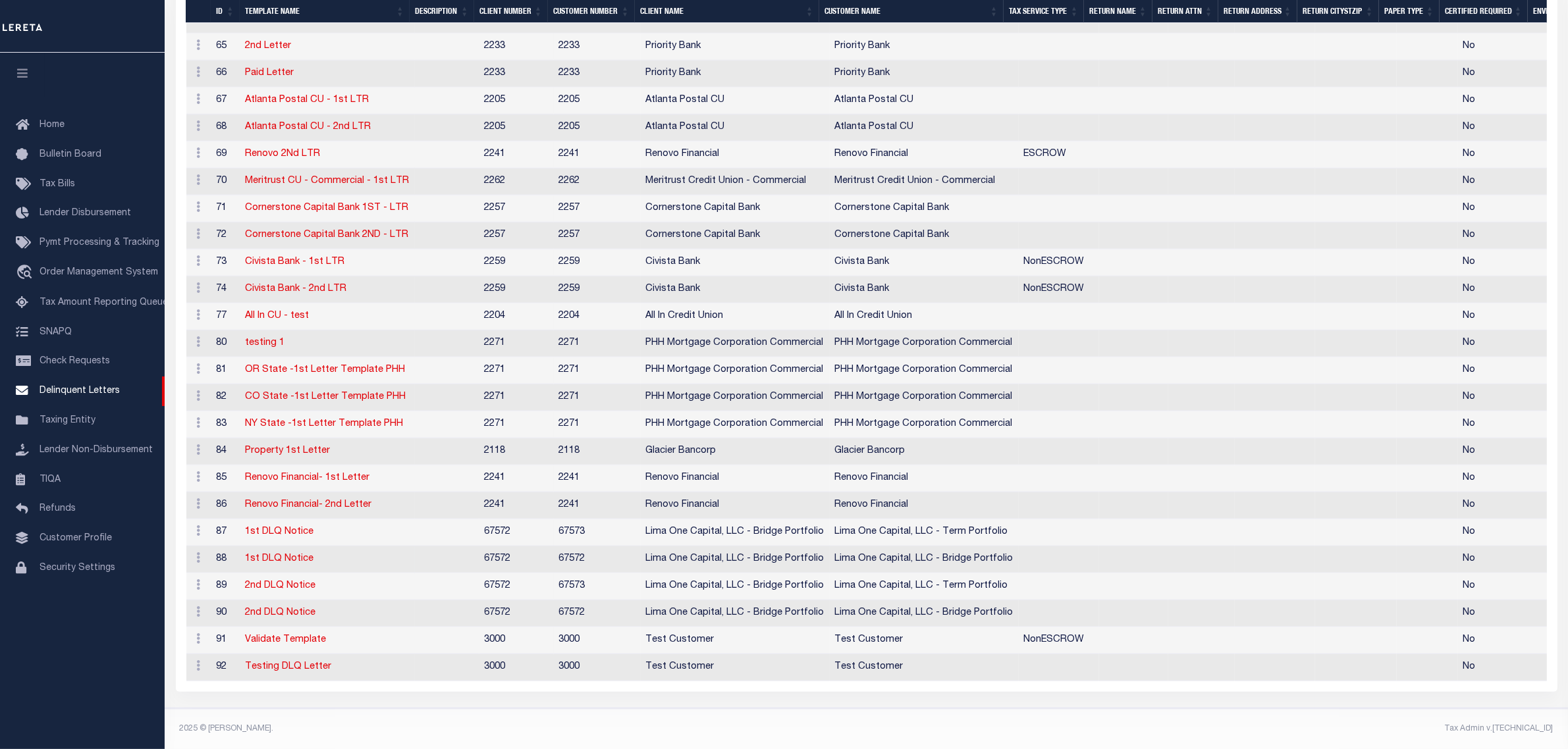
click at [276, 556] on td "1st DLQ Notice" at bounding box center [327, 560] width 174 height 27
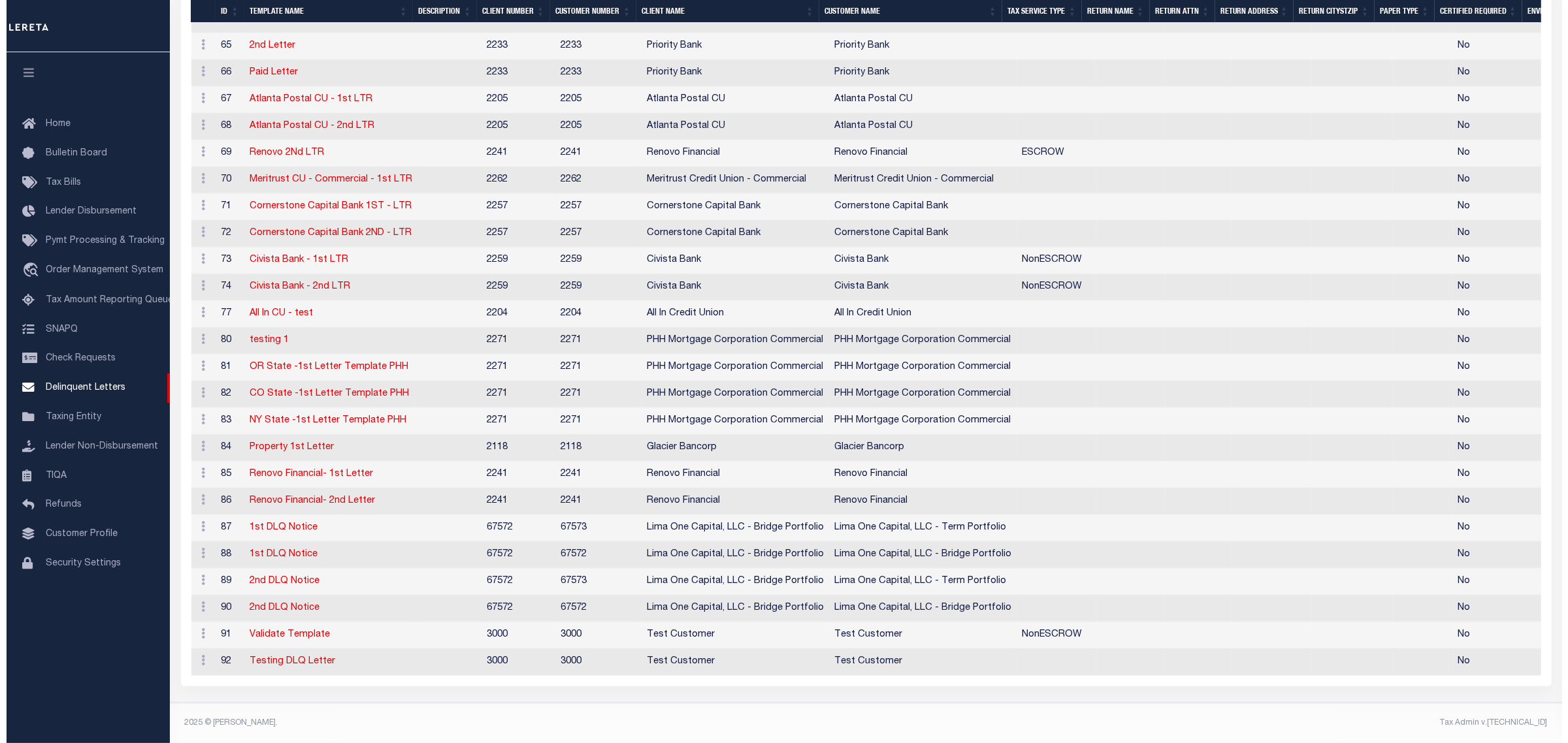
scroll to position [1320, 0]
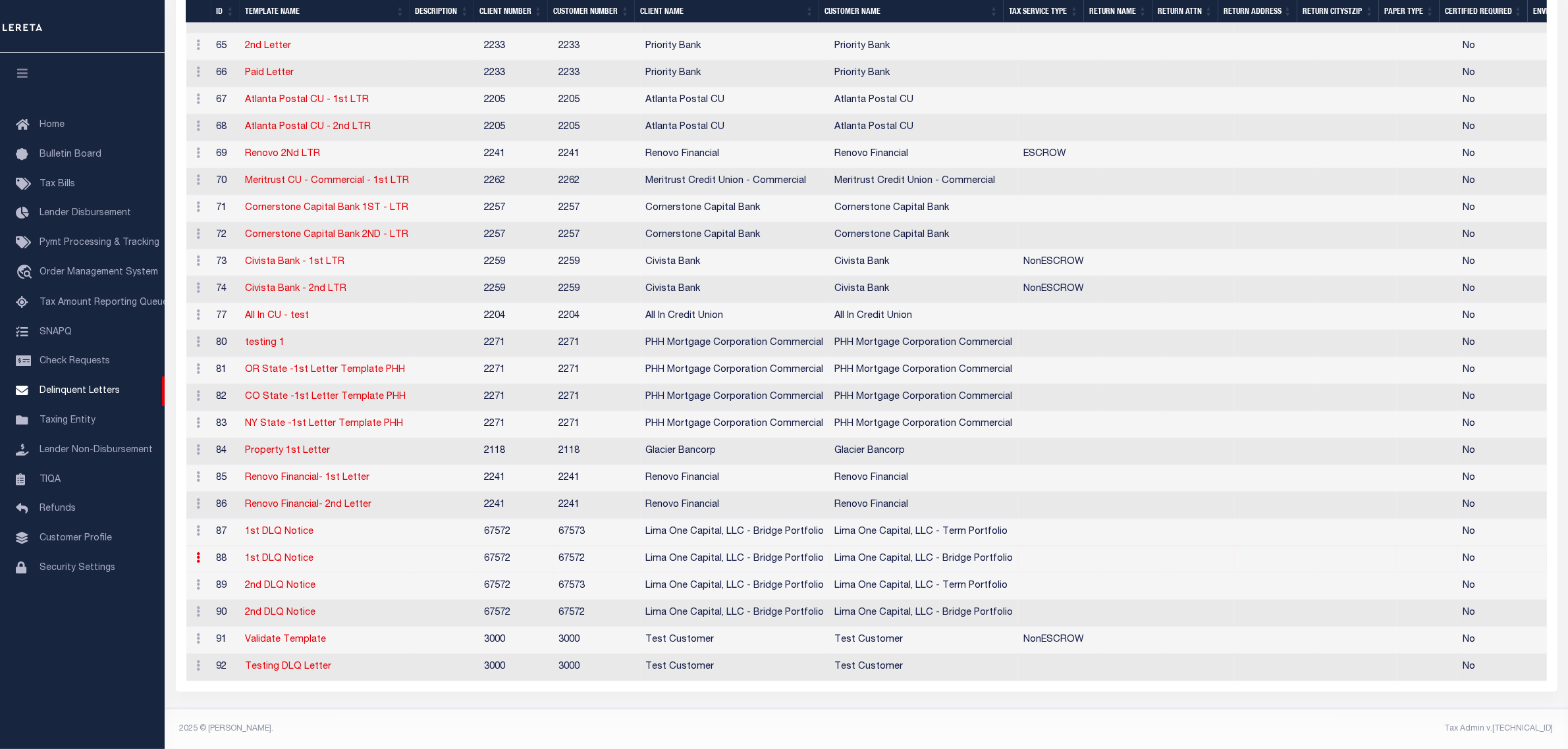
click at [280, 555] on link "1st DLQ Notice" at bounding box center [280, 558] width 68 height 9
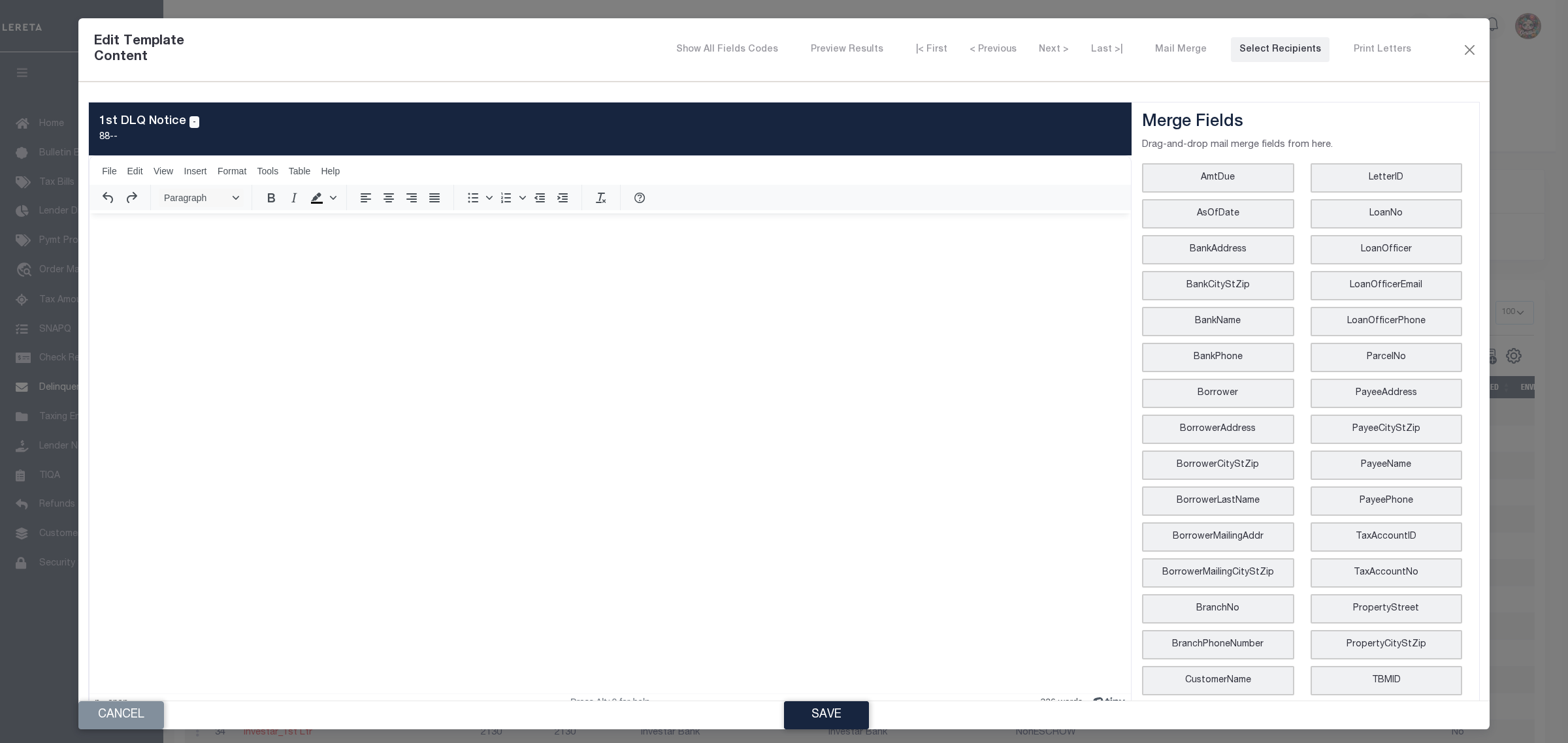
select select "100"
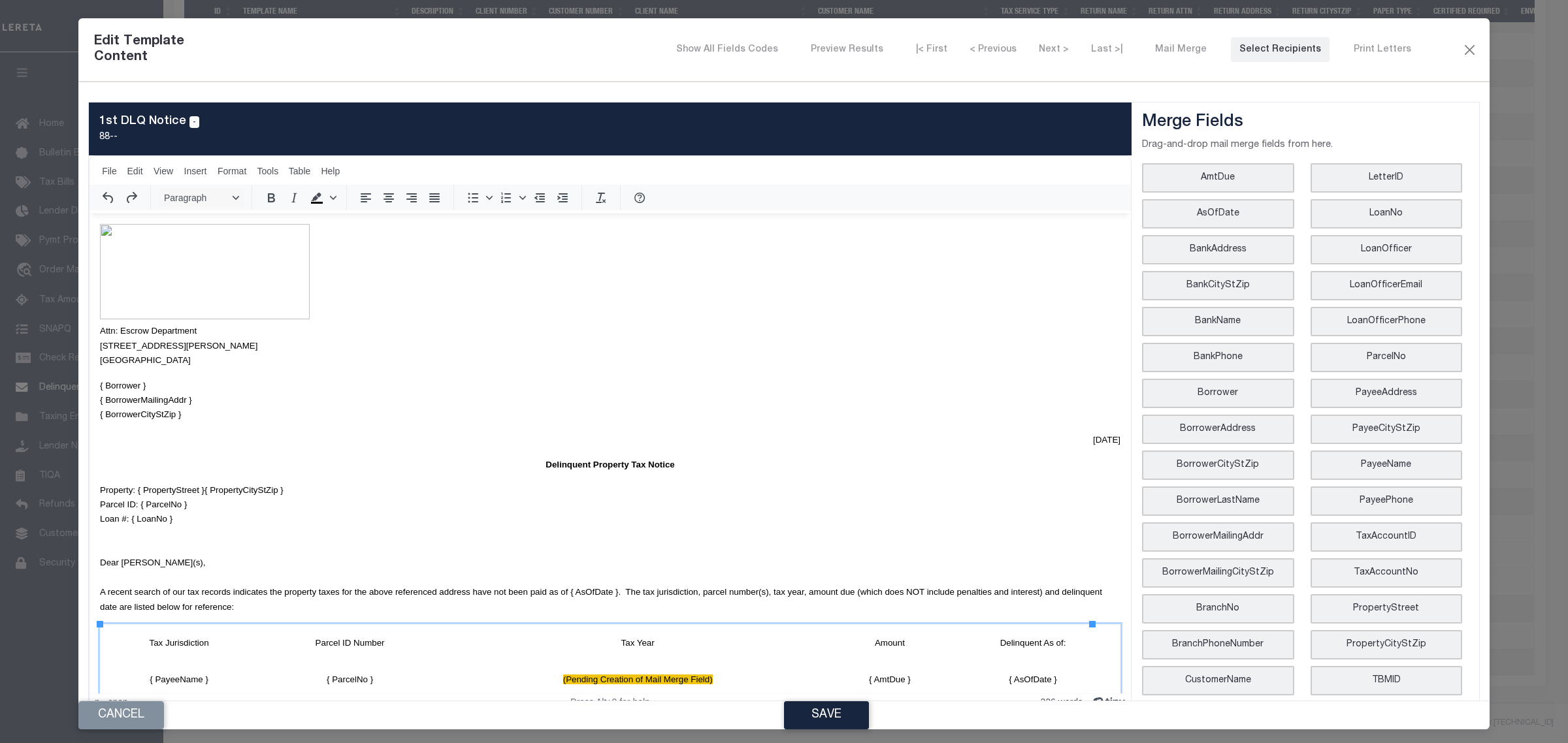
scroll to position [247, 0]
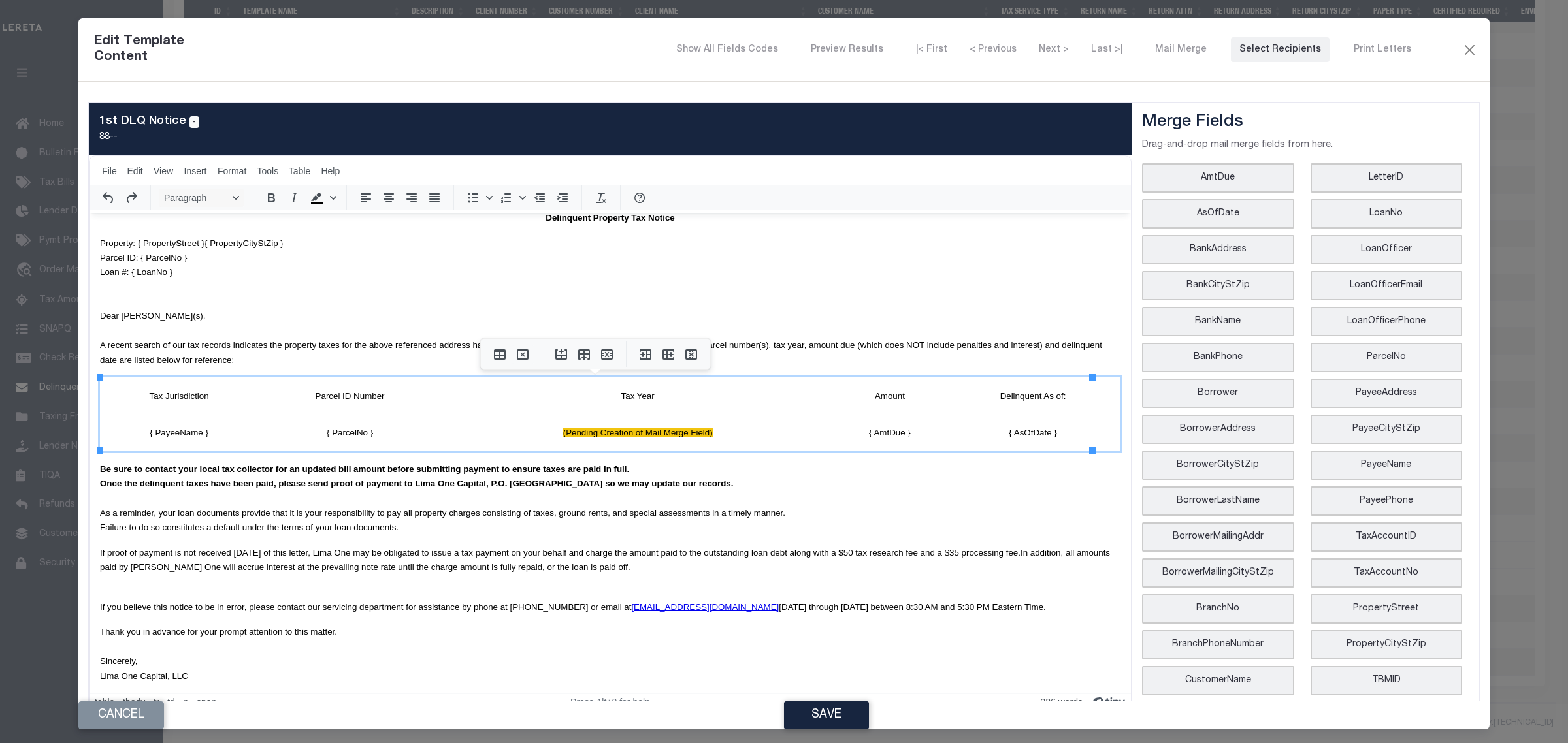
click at [523, 353] on icon "Delete table" at bounding box center [523, 354] width 16 height 16
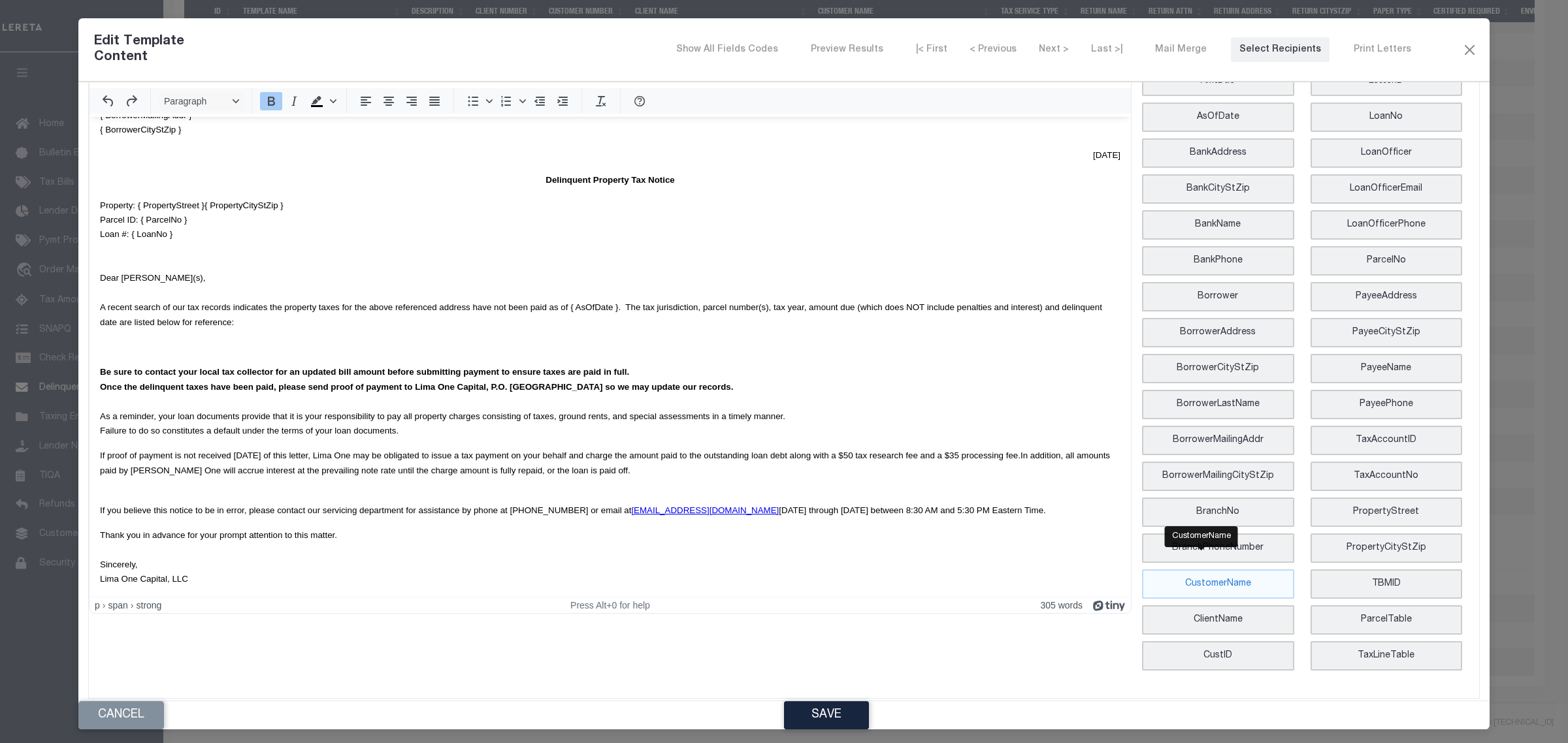
scroll to position [5, 0]
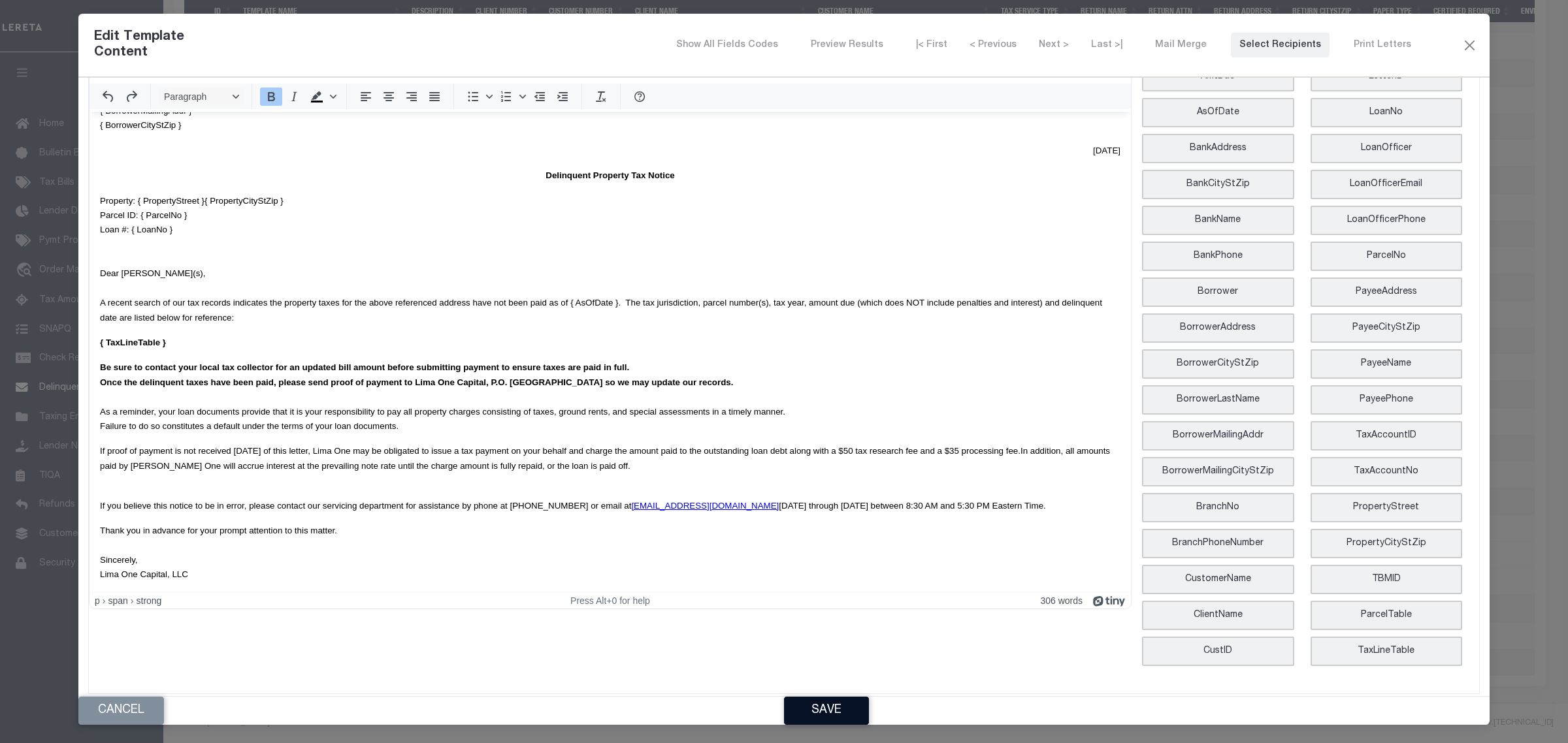
click at [818, 702] on button "Save" at bounding box center [826, 710] width 85 height 28
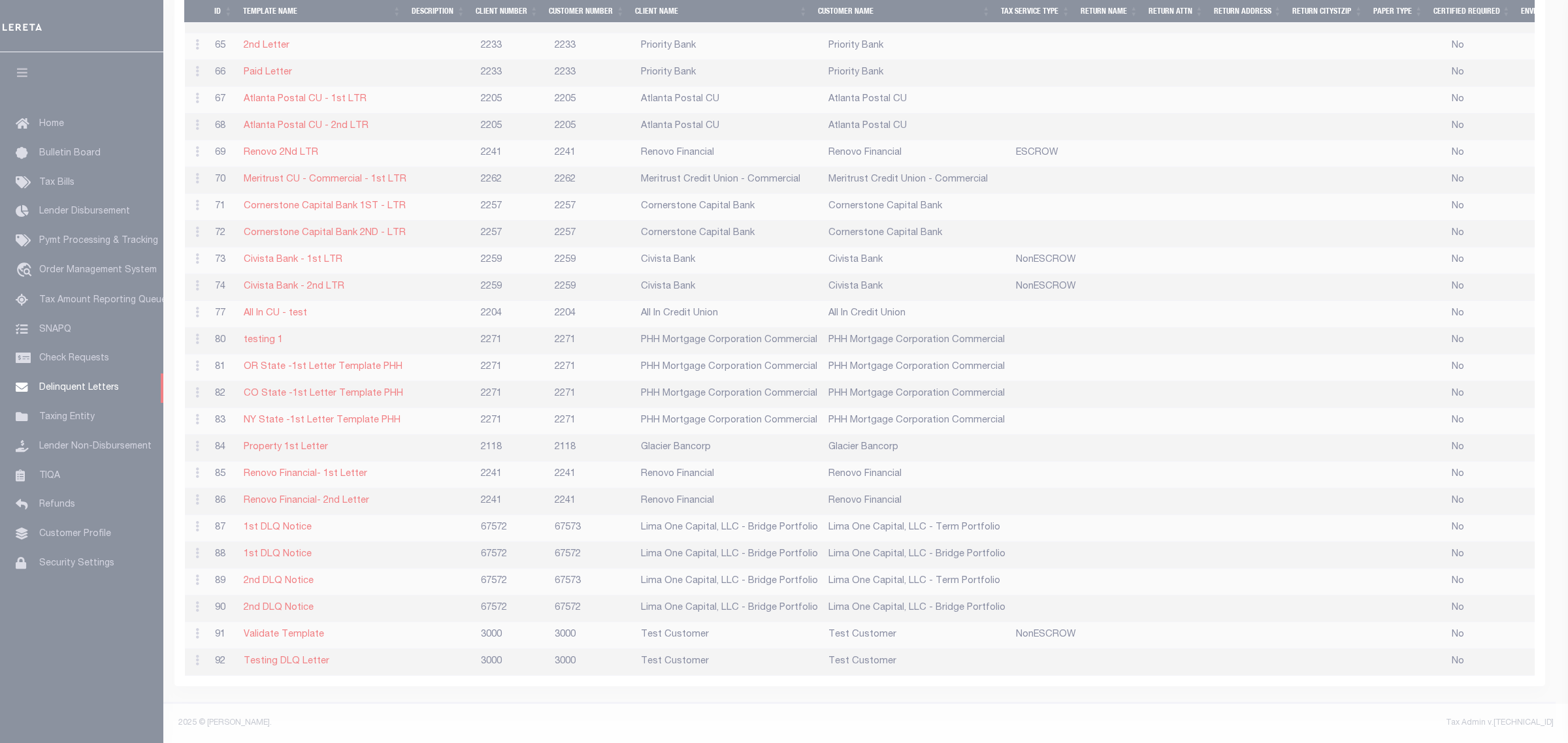
scroll to position [0, 0]
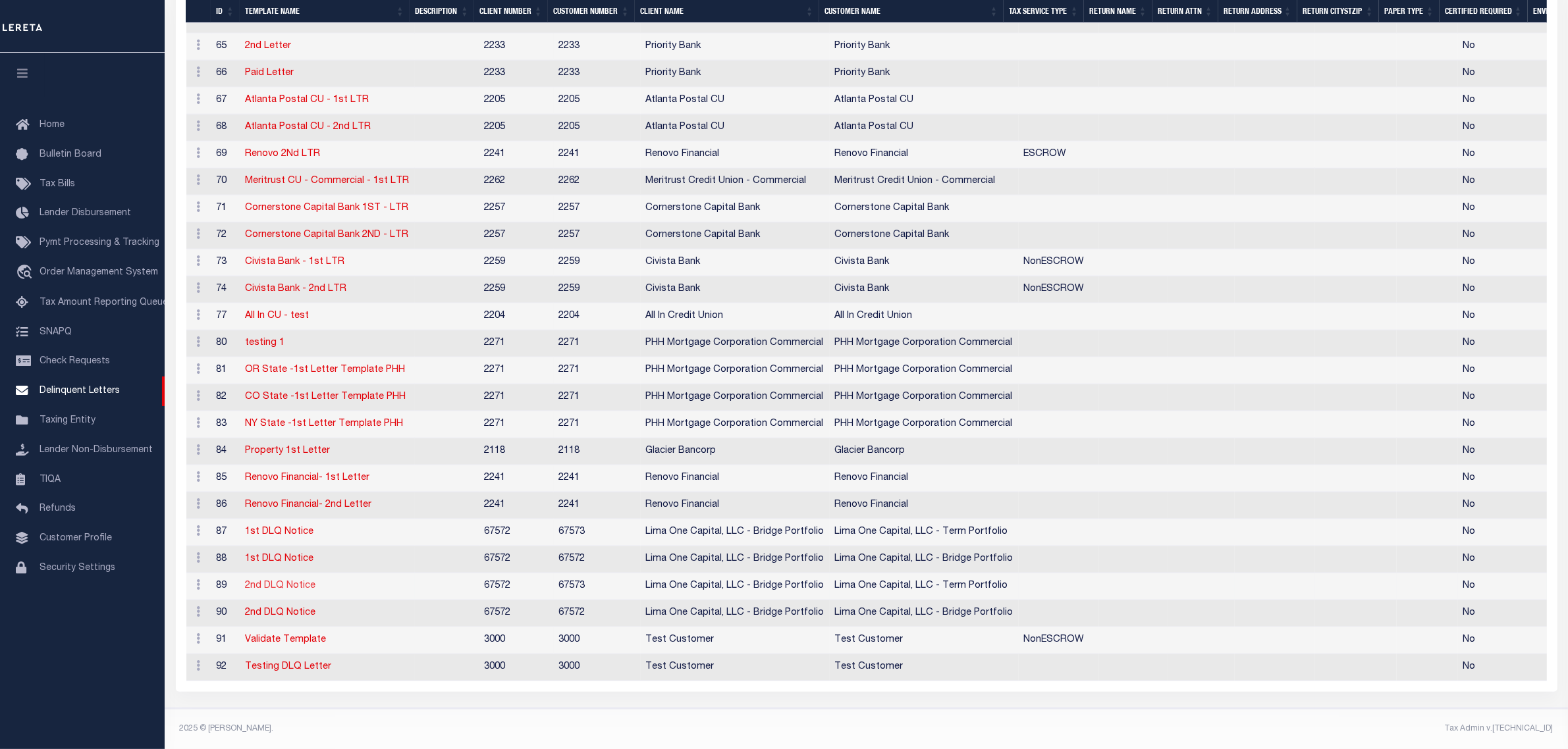
drag, startPoint x: 235, startPoint y: 587, endPoint x: 262, endPoint y: 575, distance: 29.5
click at [262, 581] on link "2nd DLQ Notice" at bounding box center [281, 585] width 71 height 9
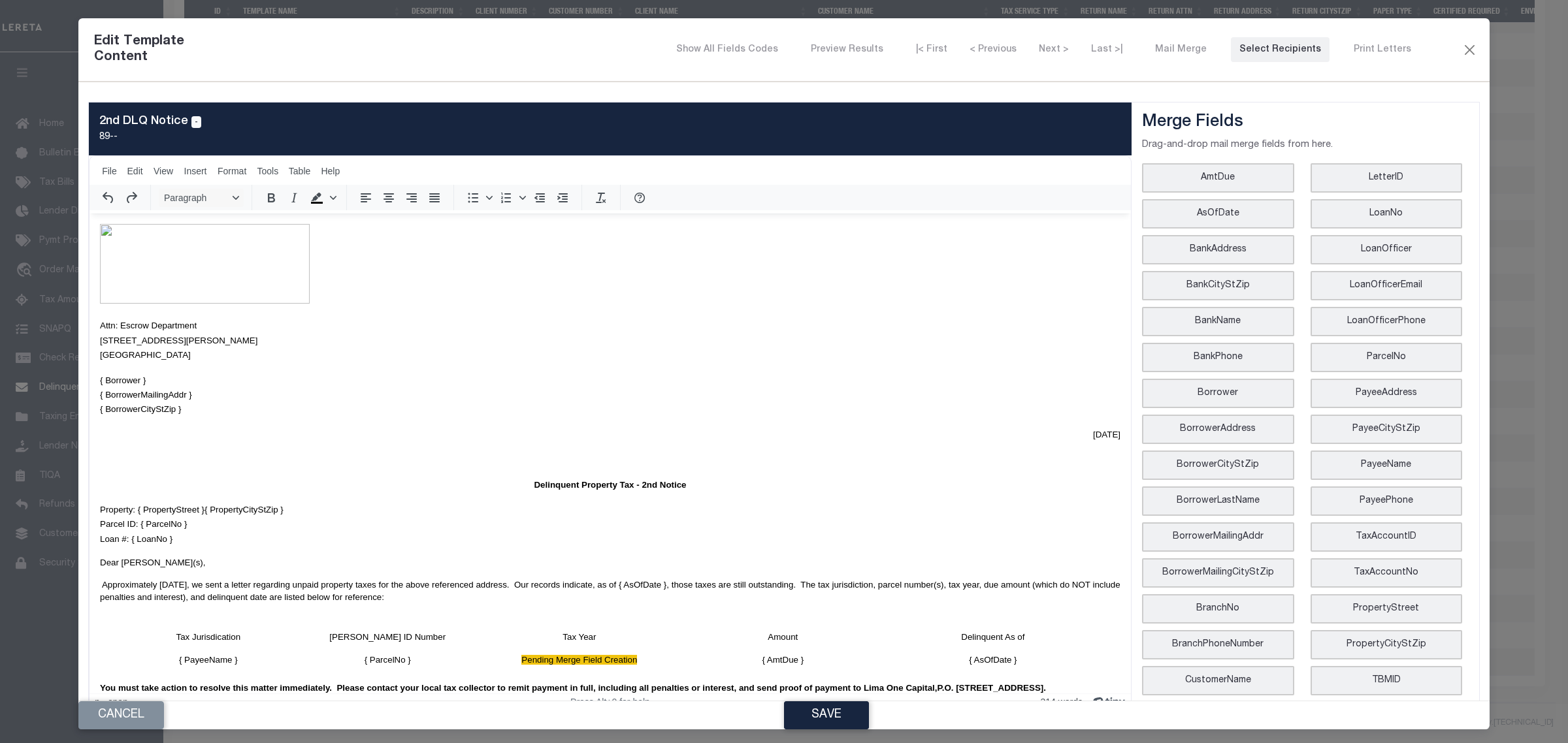
scroll to position [193, 0]
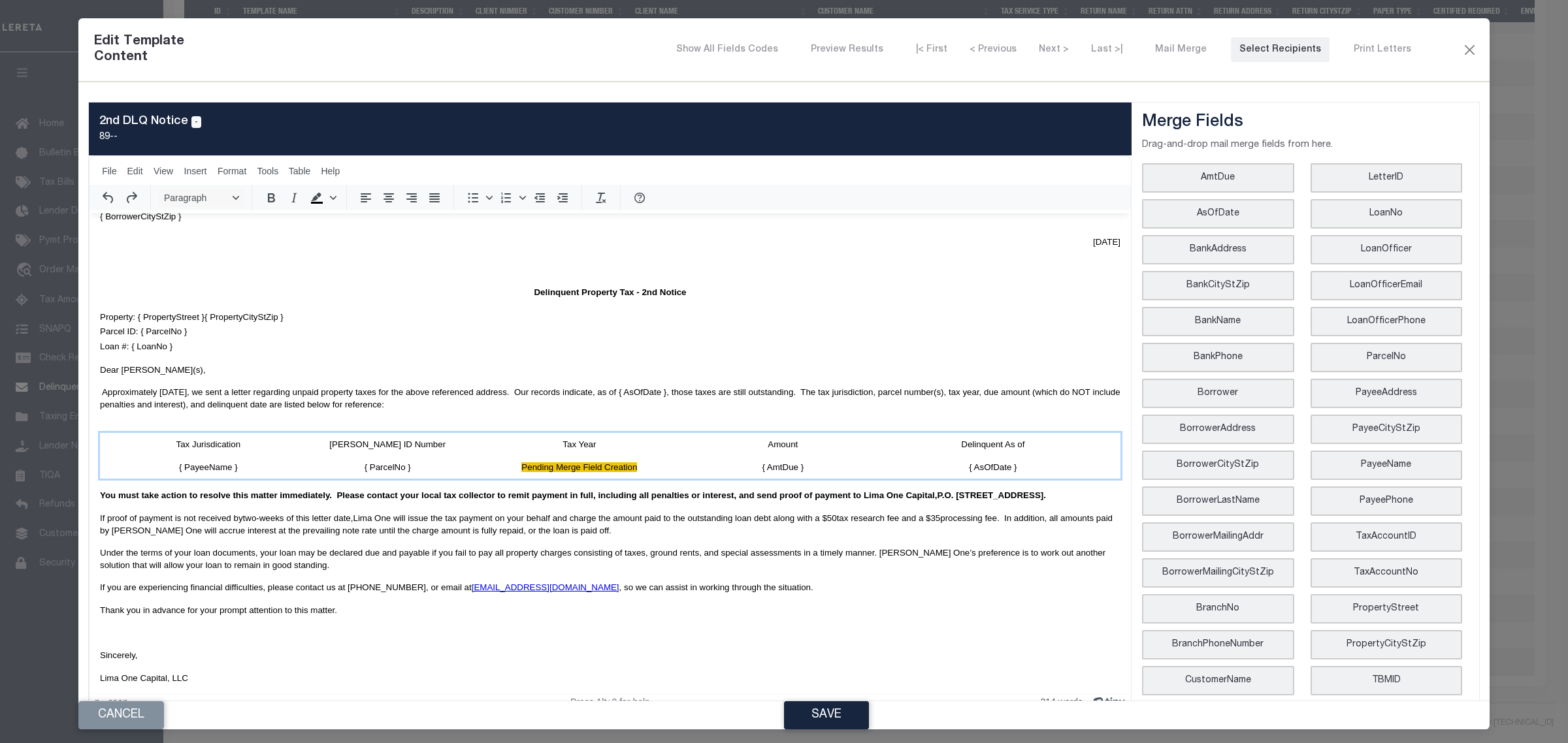
click at [171, 463] on td "{ PayeeName }" at bounding box center [208, 467] width 217 height 23
click at [527, 416] on icon "Delete table" at bounding box center [523, 408] width 16 height 16
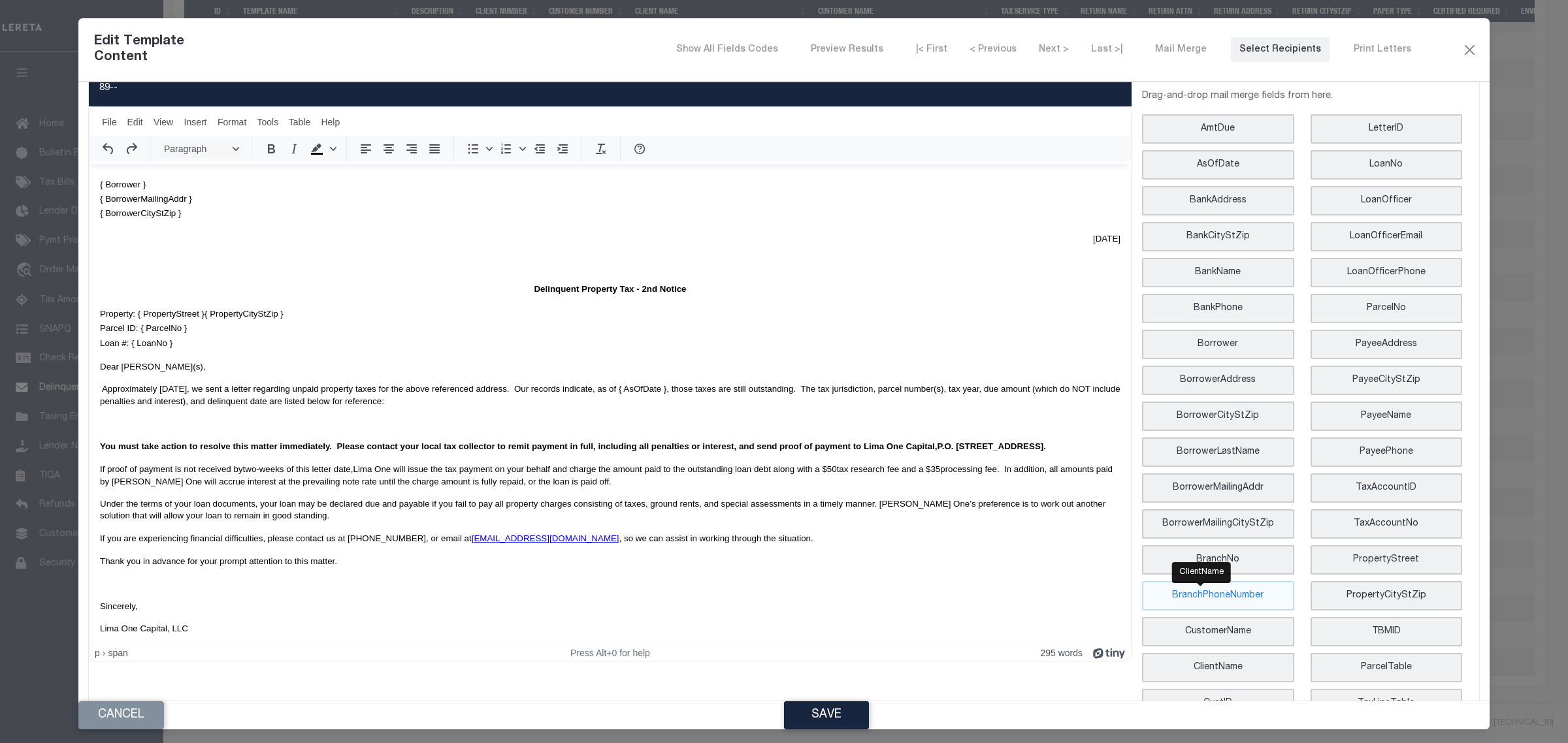
scroll to position [96, 0]
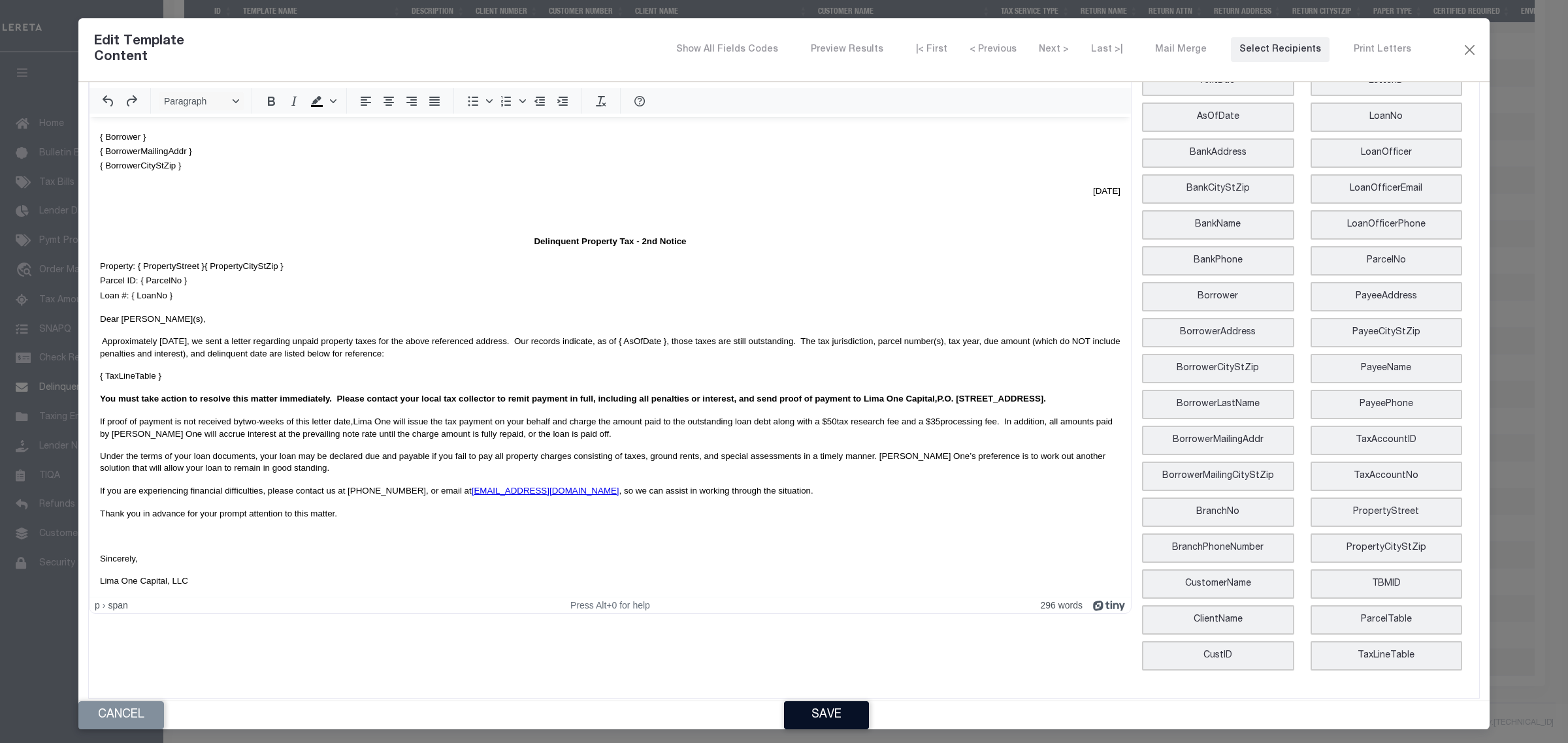
click at [815, 713] on button "Save" at bounding box center [826, 715] width 85 height 28
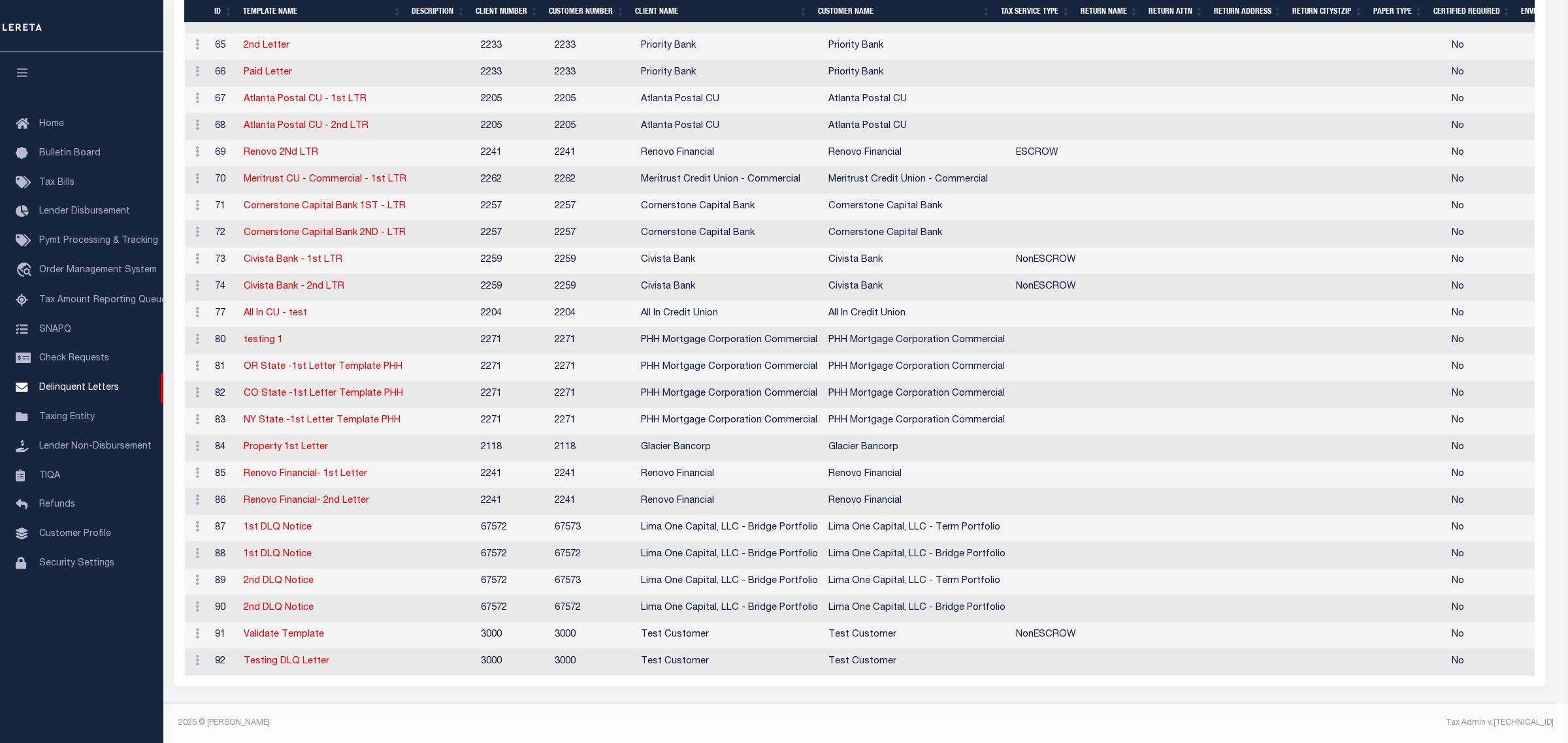
scroll to position [0, 0]
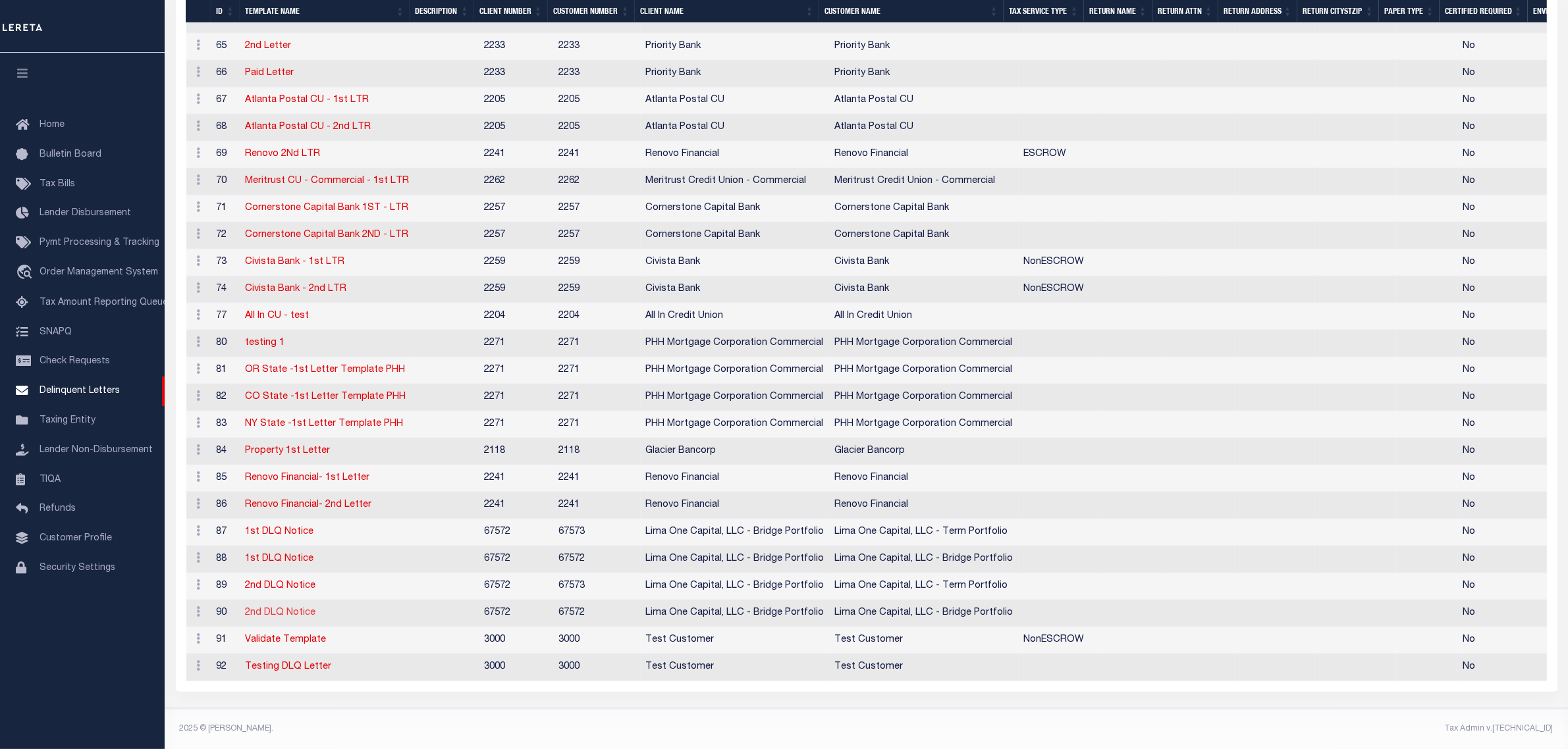
click at [295, 609] on link "2nd DLQ Notice" at bounding box center [281, 613] width 71 height 9
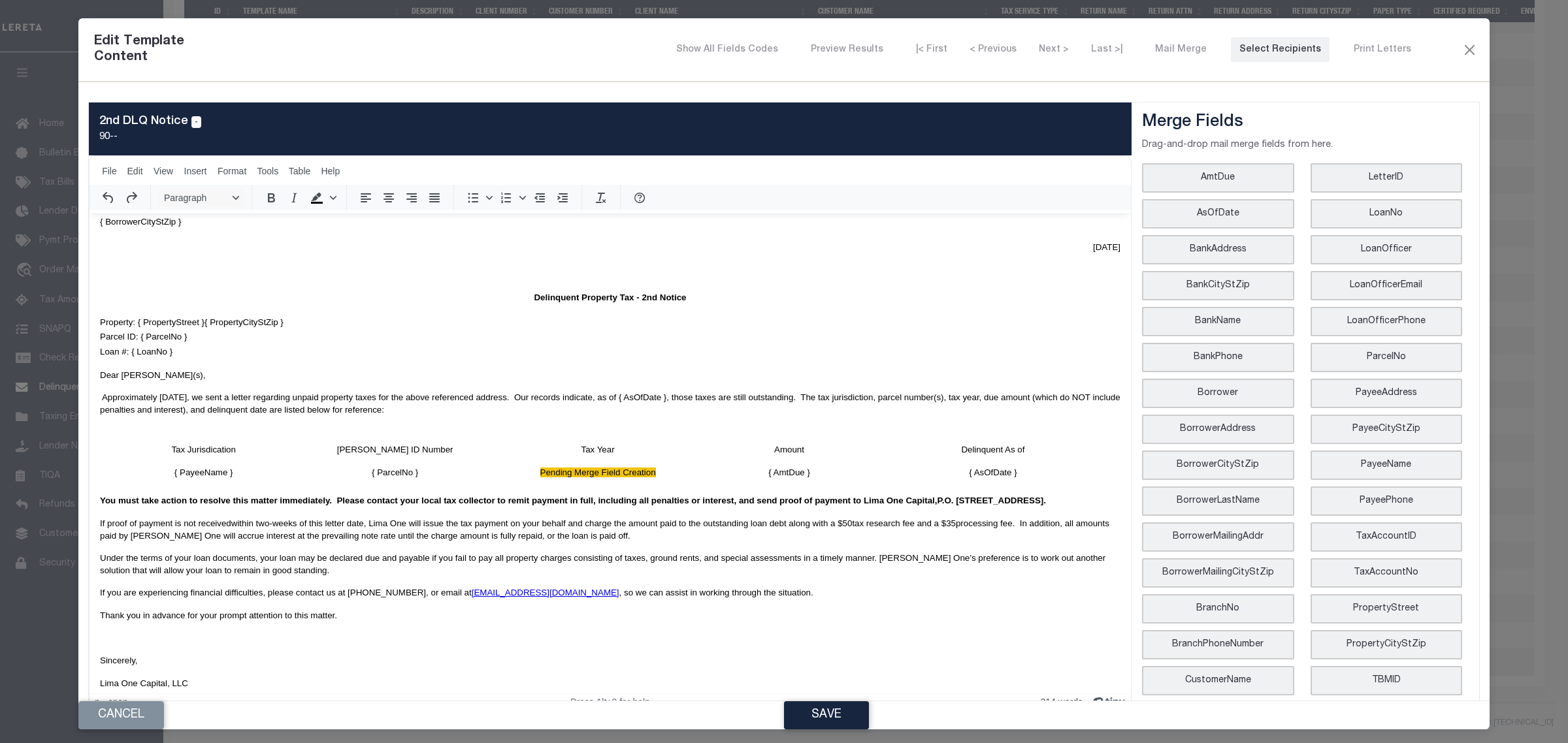
scroll to position [191, 0]
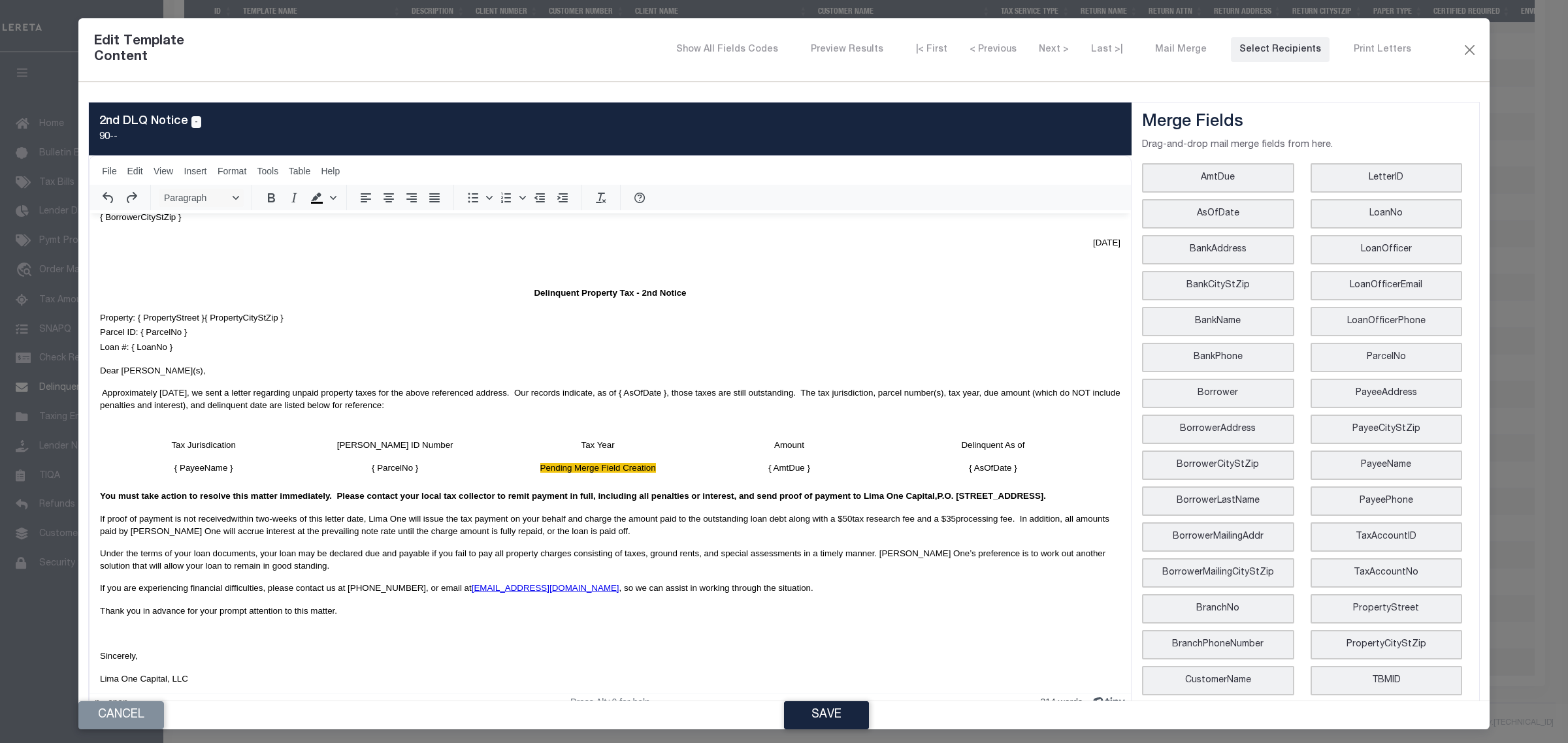
click at [118, 429] on p "Rich Text Area. Press ALT-0 for help." at bounding box center [610, 427] width 1021 height 12
click at [122, 452] on td "Tax Jurisdication" at bounding box center [203, 444] width 207 height 23
click at [523, 409] on icon "Delete table" at bounding box center [523, 408] width 16 height 16
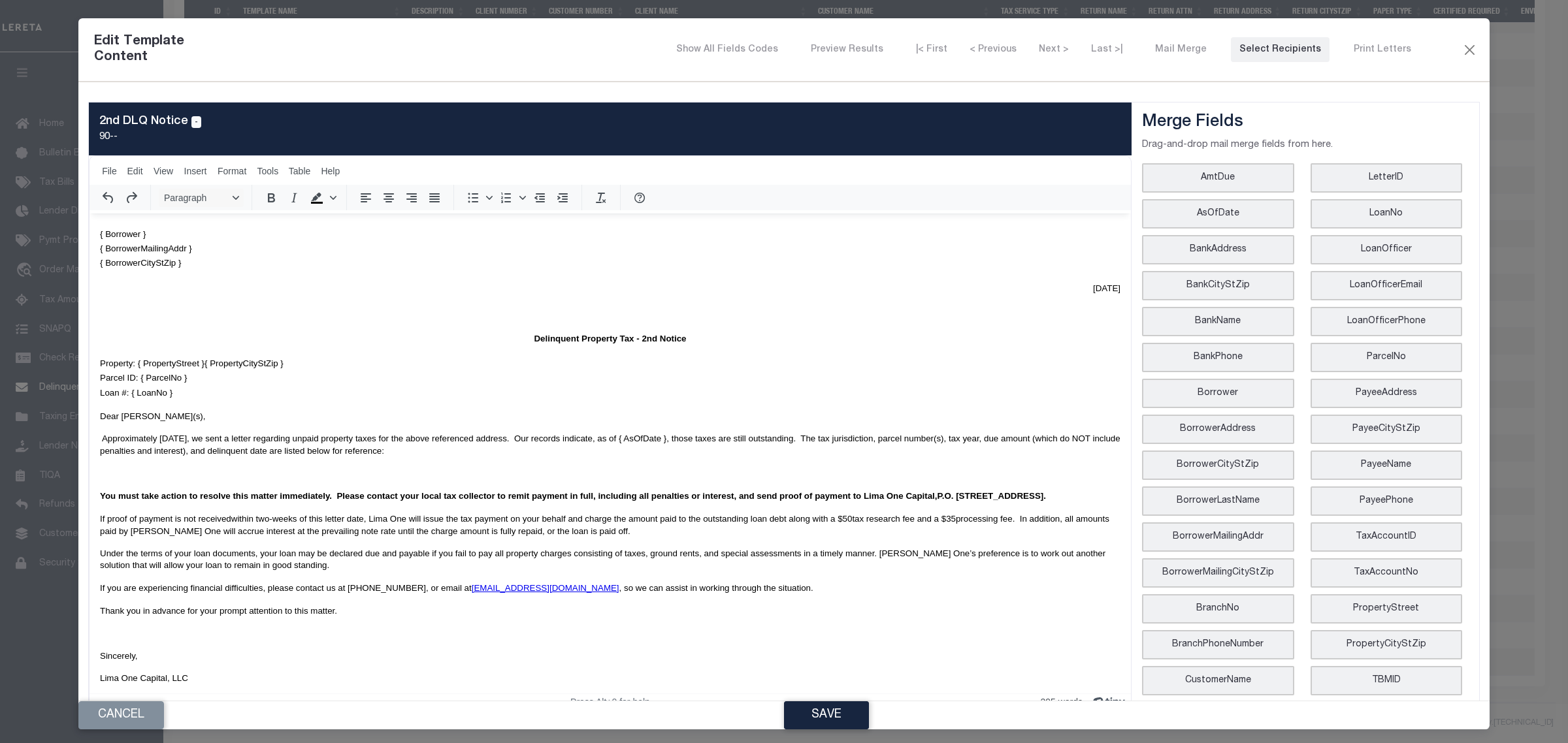
click at [204, 470] on p "Rich Text Area. Press ALT-0 for help." at bounding box center [610, 472] width 1021 height 12
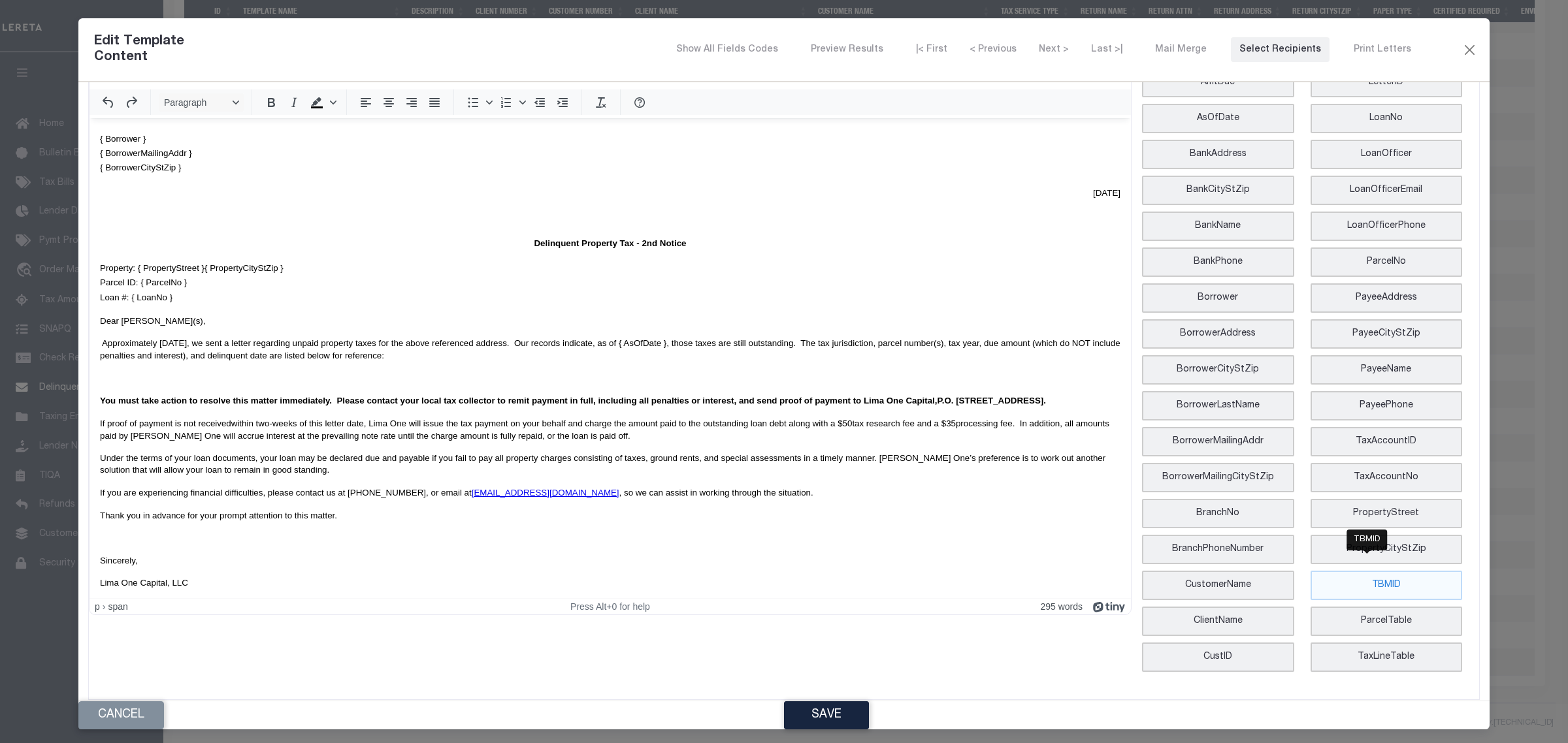
scroll to position [96, 0]
click at [853, 710] on button "Save" at bounding box center [826, 715] width 85 height 28
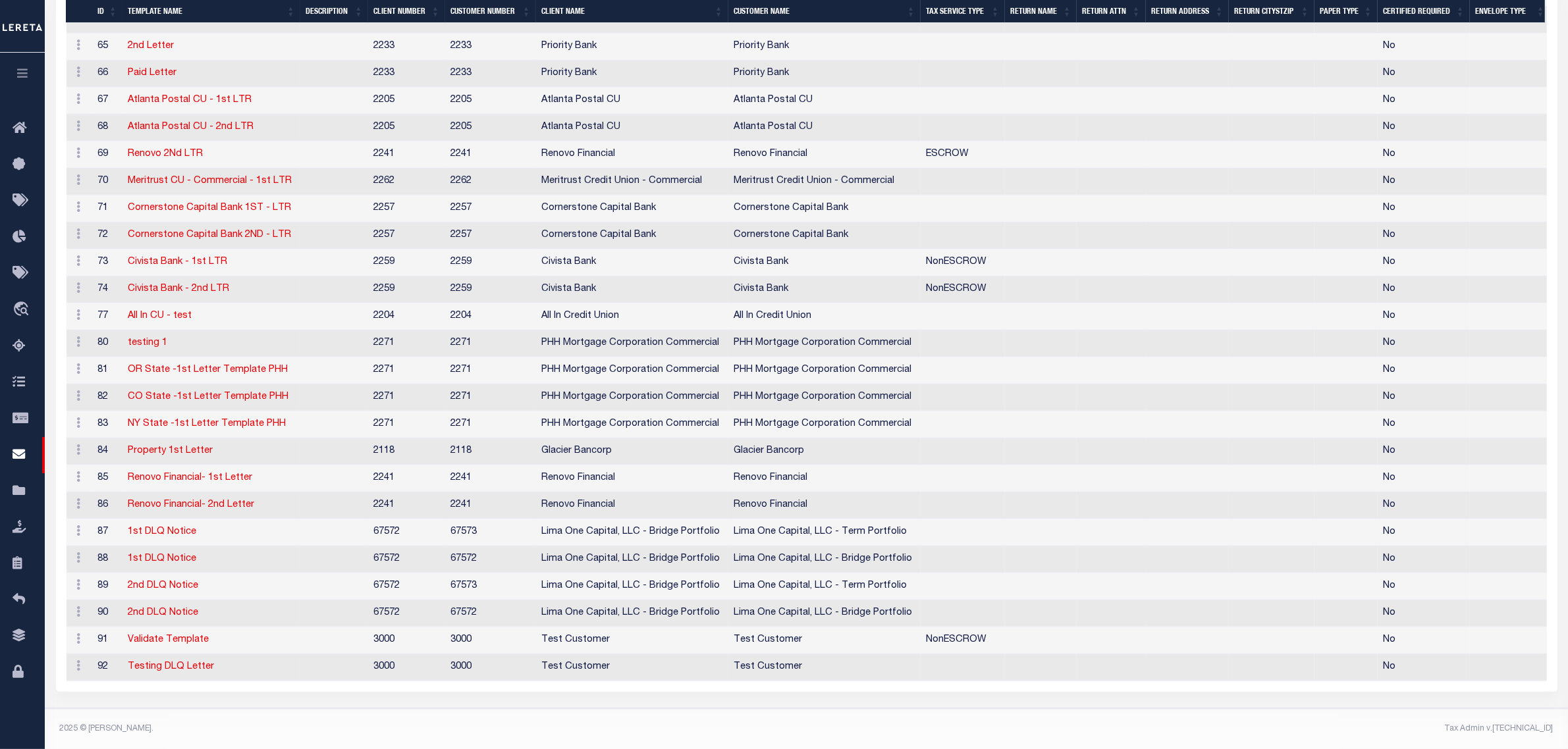
scroll to position [1325, 0]
